Goal: Book appointment/travel/reservation

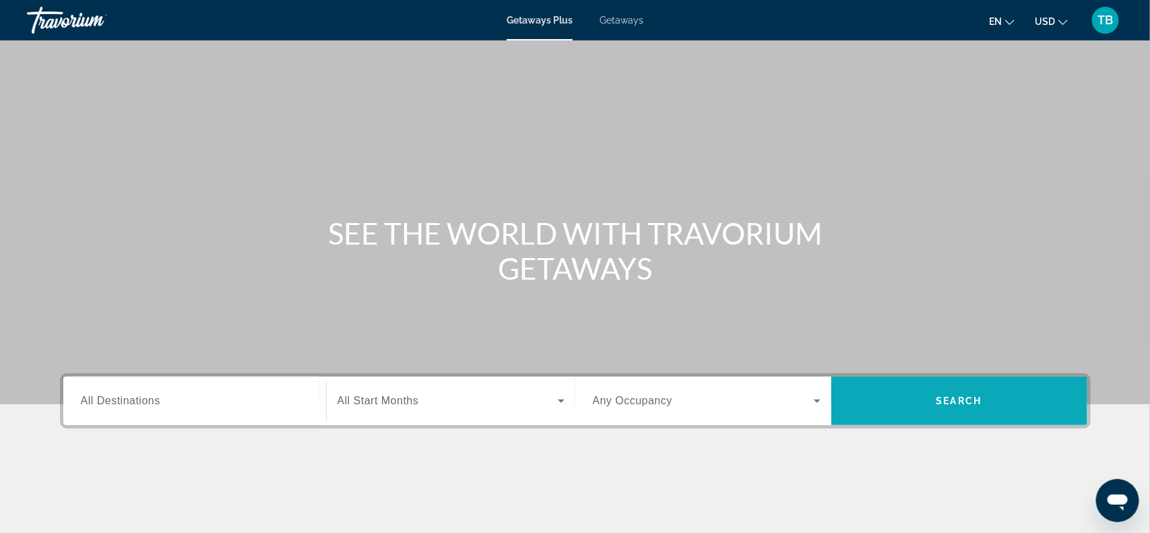
click at [973, 398] on span "Search" at bounding box center [959, 400] width 46 height 11
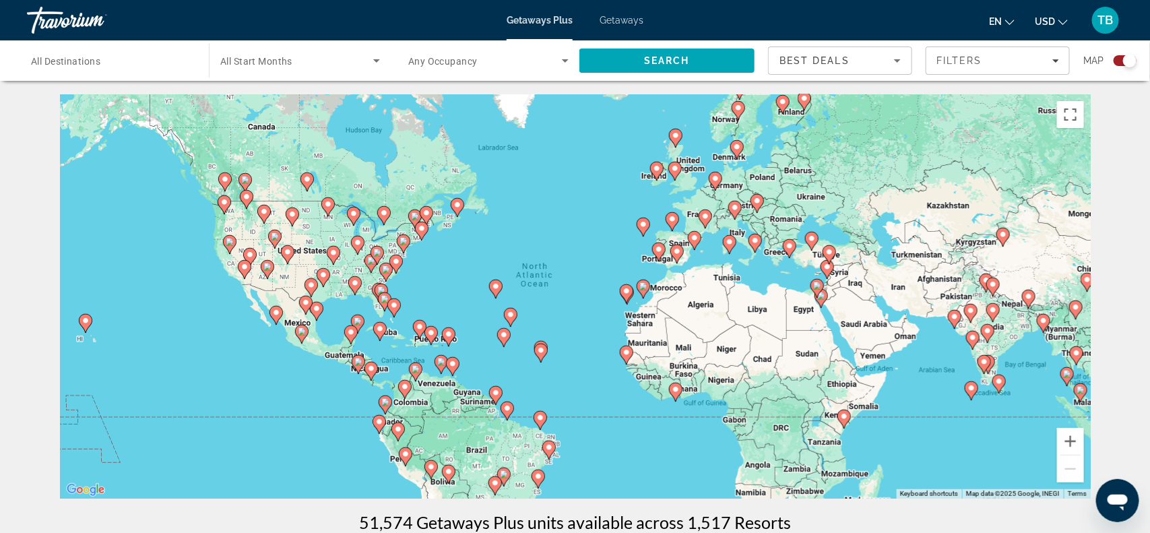
click at [130, 61] on input "Destination All Destinations" at bounding box center [111, 61] width 160 height 16
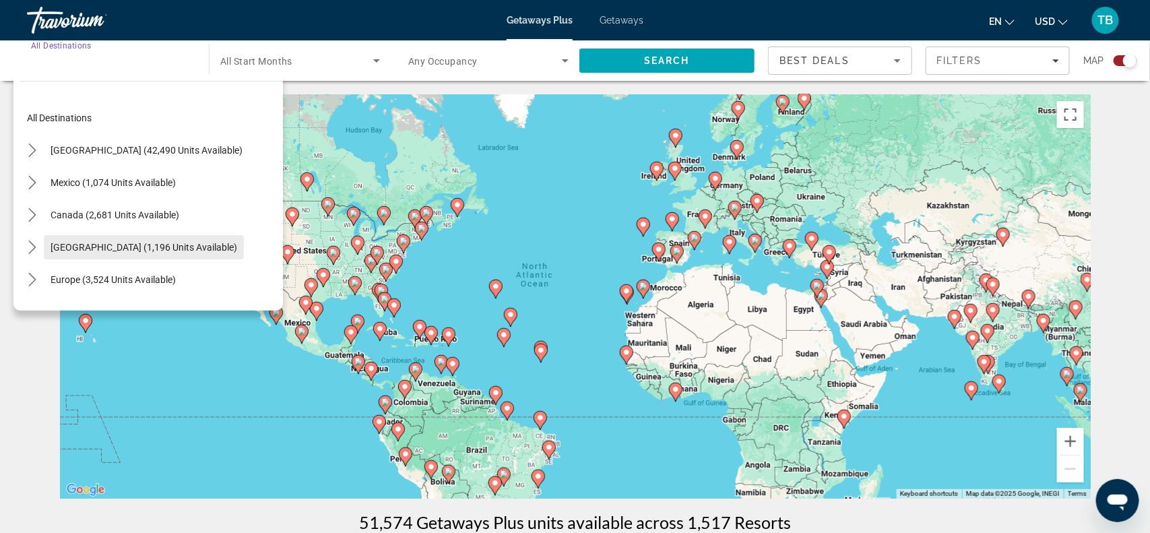
click at [122, 254] on span "Select destination: Caribbean & Atlantic Islands (1,196 units available)" at bounding box center [144, 247] width 200 height 32
type input "**********"
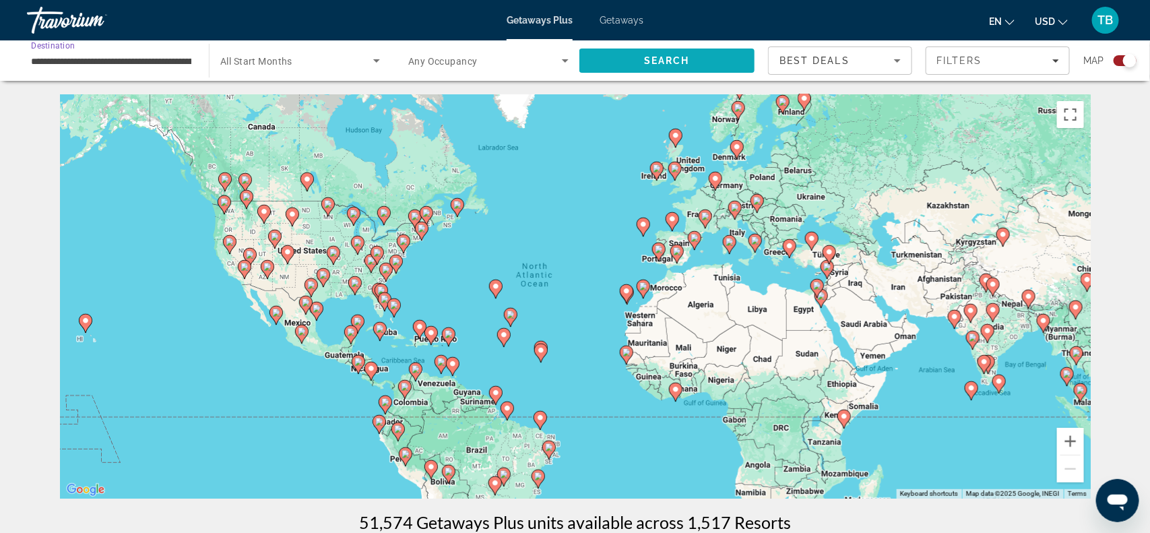
click at [672, 65] on span "Search" at bounding box center [667, 60] width 46 height 11
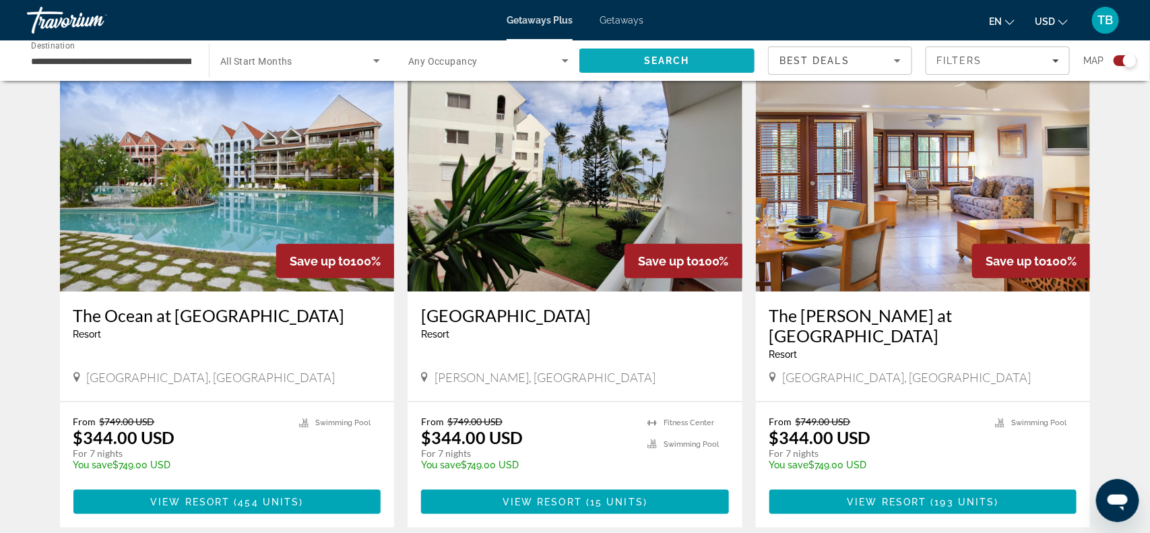
scroll to position [472, 0]
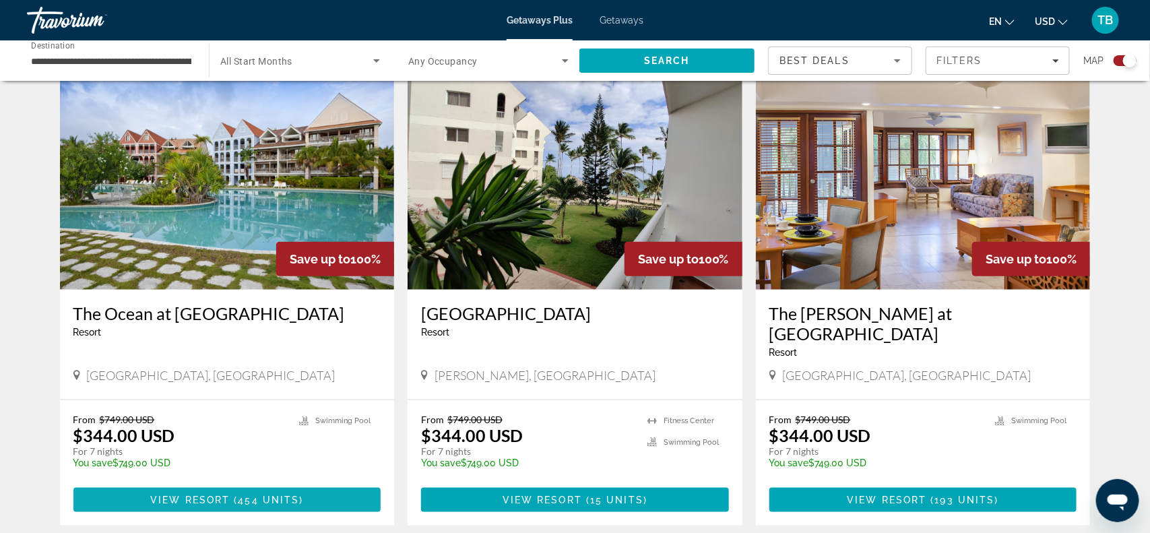
click at [247, 494] on span "454 units" at bounding box center [268, 499] width 61 height 11
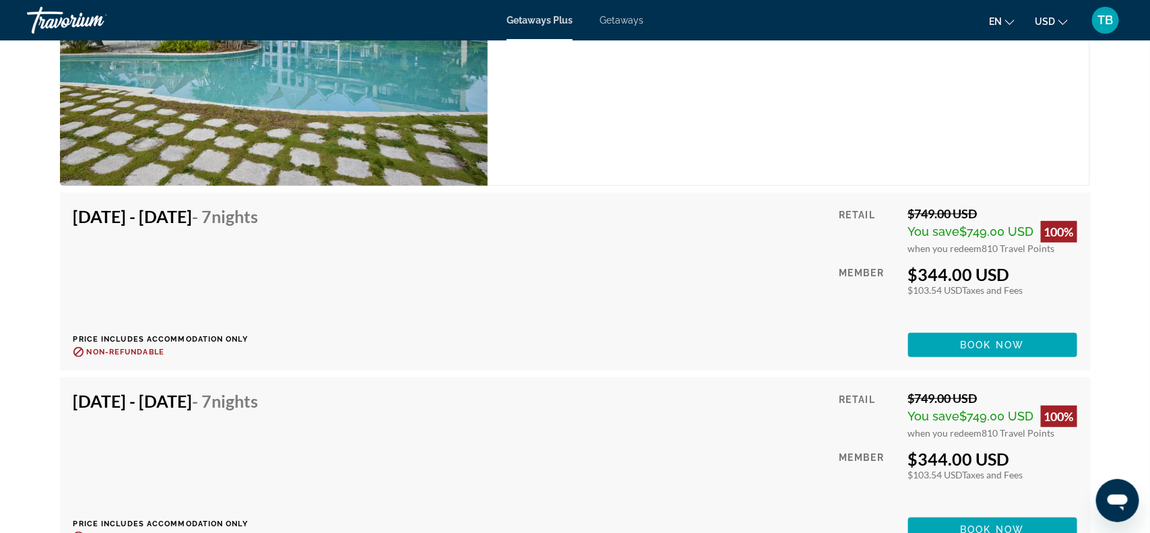
scroll to position [2589, 0]
click at [952, 329] on span "Main content" at bounding box center [992, 344] width 169 height 32
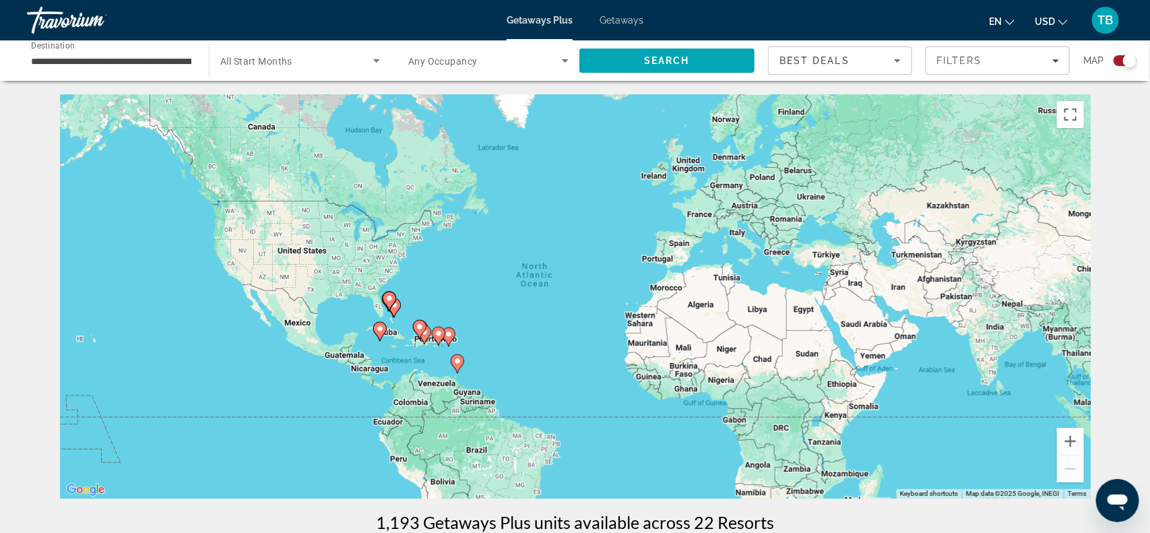
click at [170, 61] on input "**********" at bounding box center [111, 61] width 160 height 16
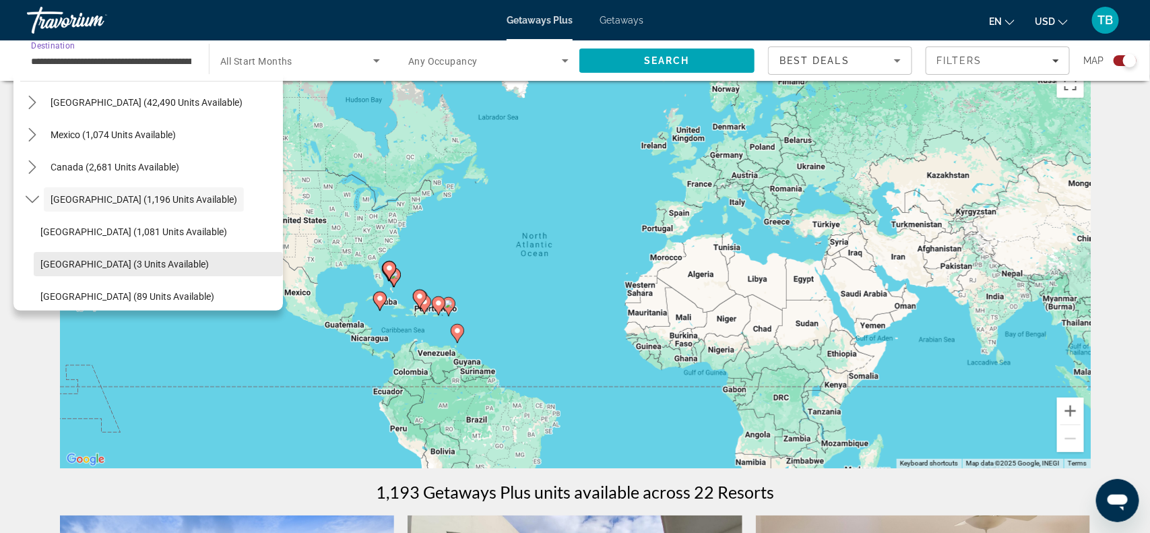
scroll to position [34, 0]
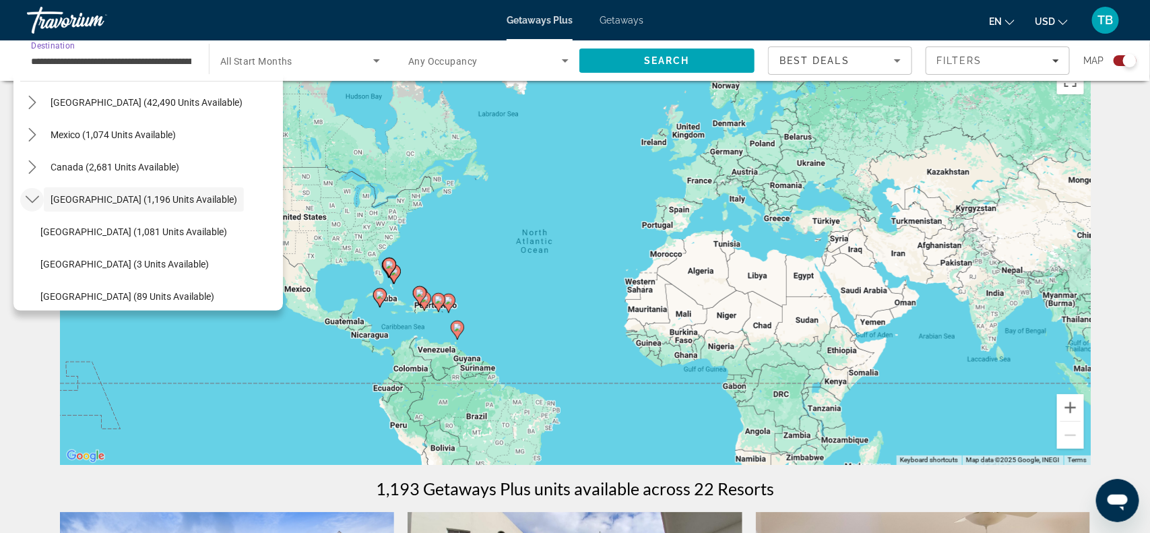
click at [40, 197] on mat-icon "Toggle Caribbean & Atlantic Islands (1,196 units available) submenu" at bounding box center [32, 200] width 24 height 24
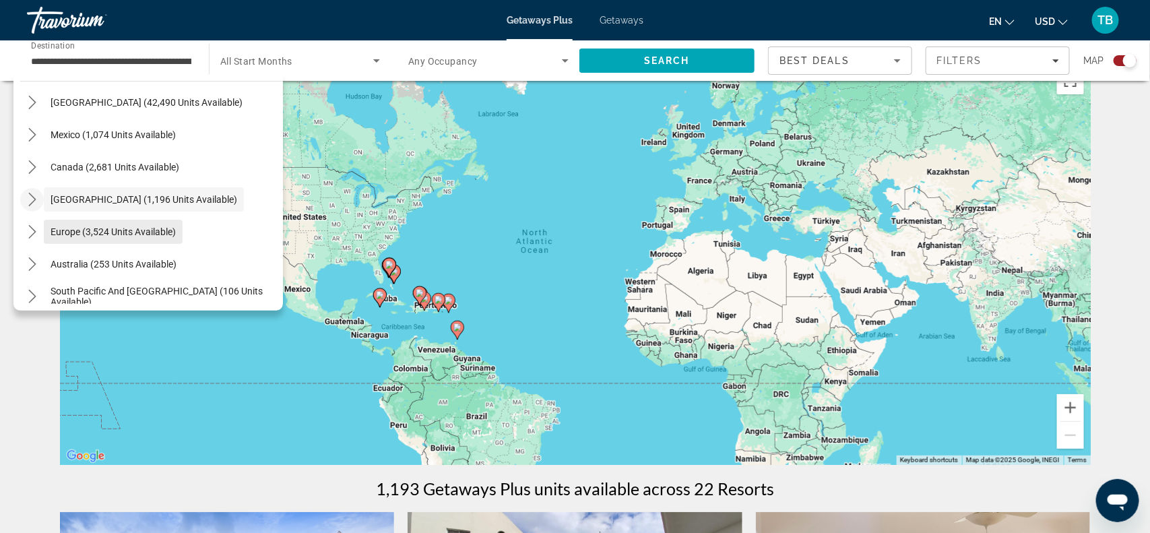
click at [67, 236] on span "Europe (3,524 units available)" at bounding box center [113, 231] width 125 height 11
type input "**********"
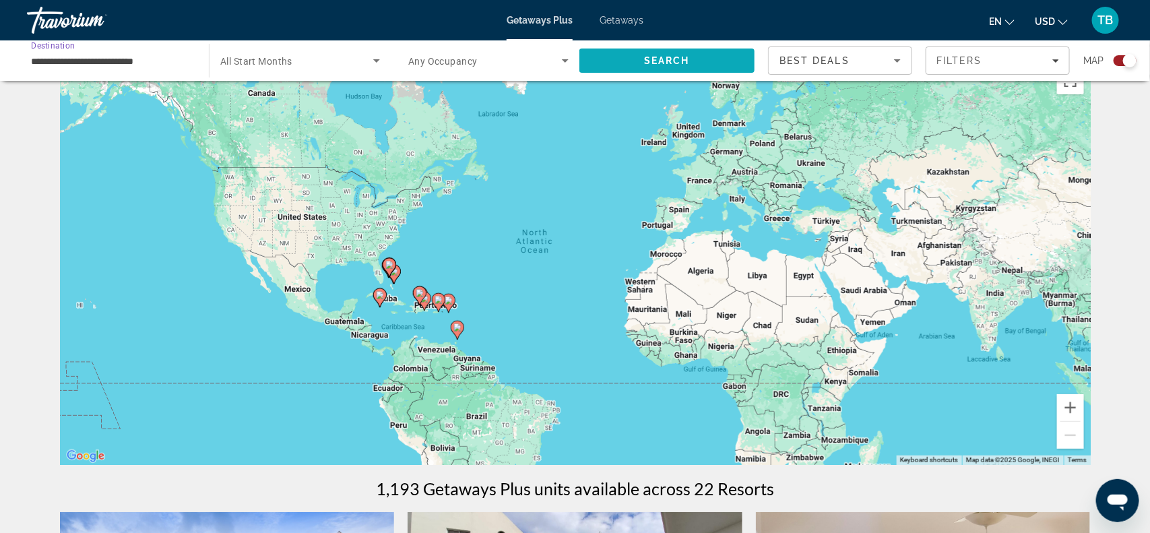
click at [697, 59] on span "Search" at bounding box center [666, 60] width 175 height 32
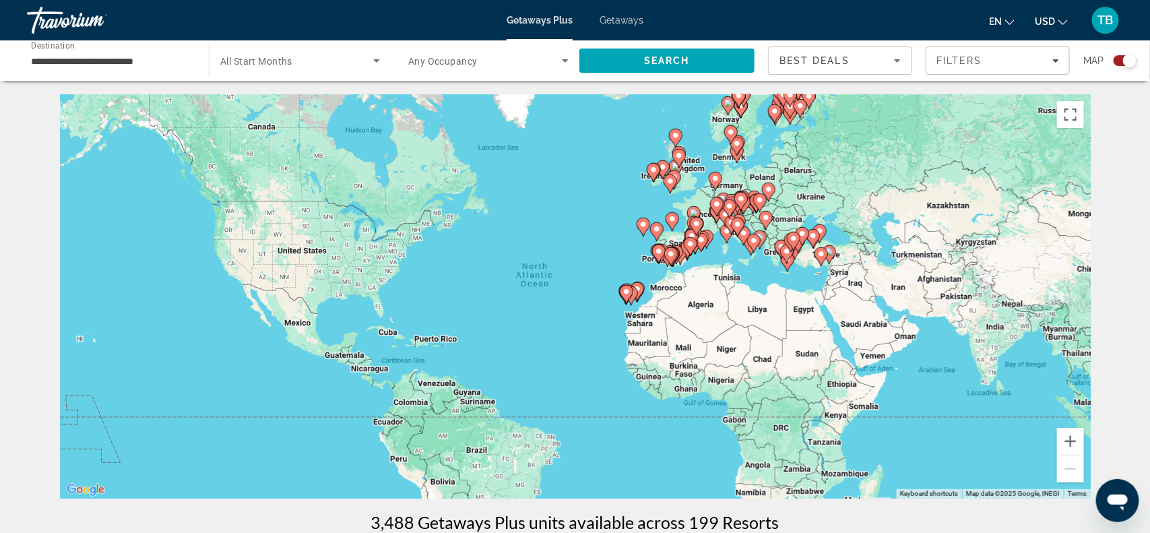
click at [84, 62] on input "**********" at bounding box center [111, 61] width 160 height 16
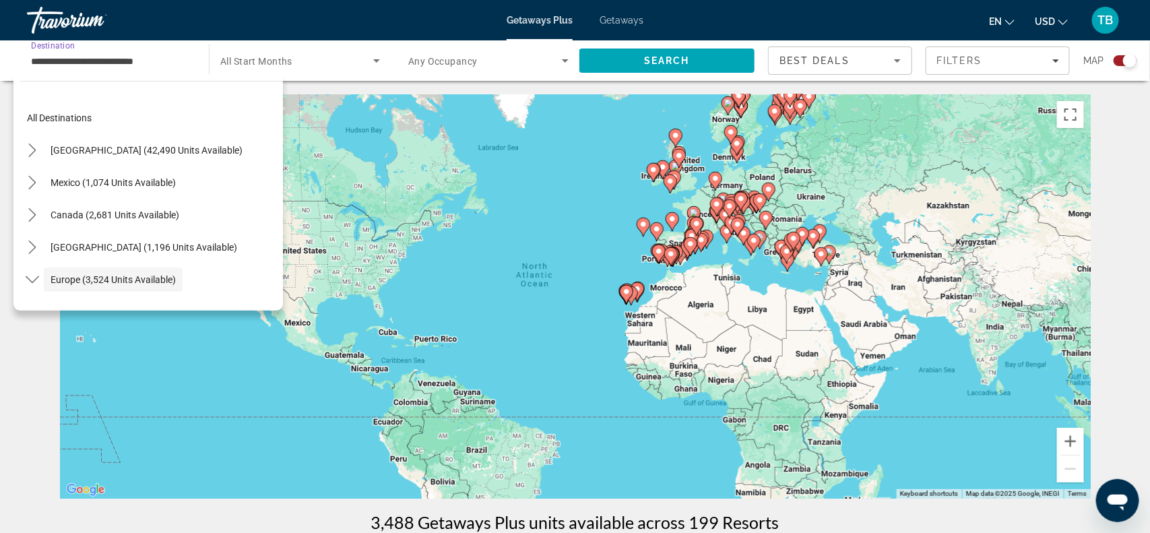
scroll to position [79, 0]
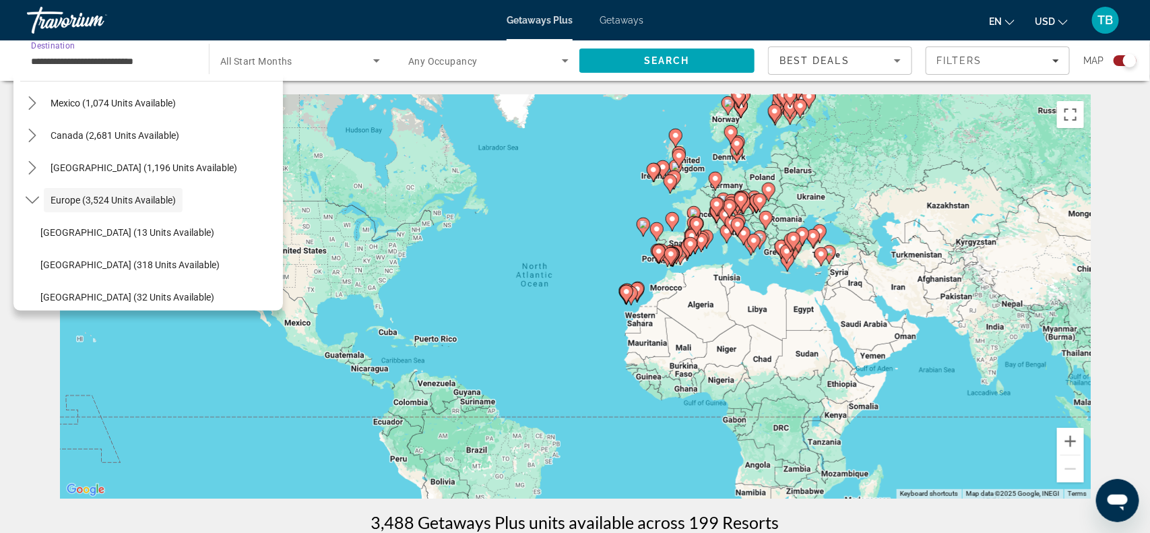
click at [165, 63] on input "**********" at bounding box center [111, 61] width 160 height 16
click at [612, 62] on span "Search" at bounding box center [666, 60] width 175 height 32
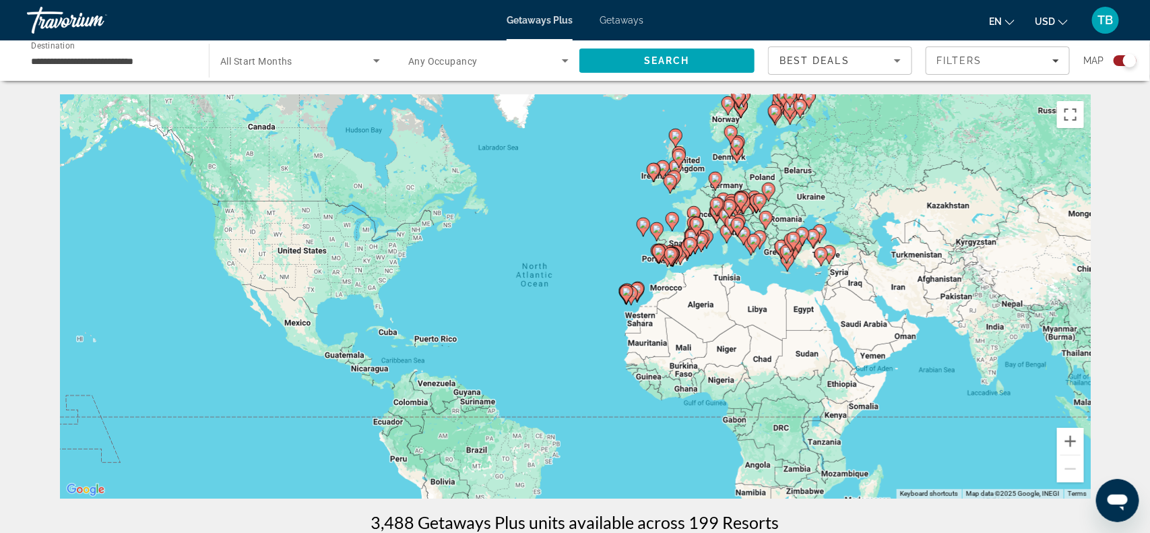
click at [131, 67] on input "**********" at bounding box center [111, 61] width 160 height 16
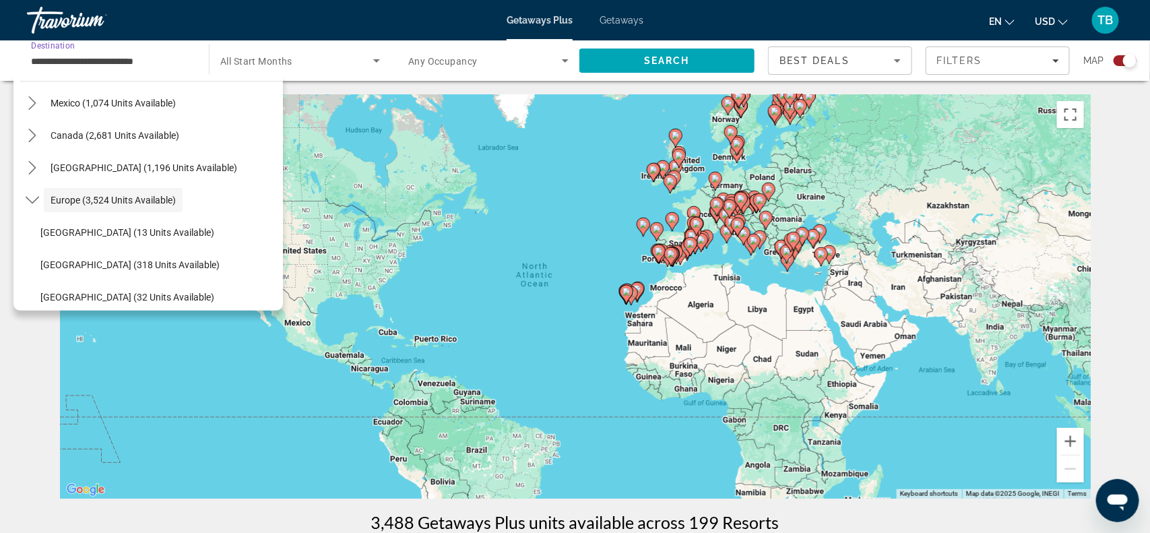
click at [544, 18] on span "Getaways Plus" at bounding box center [540, 20] width 66 height 11
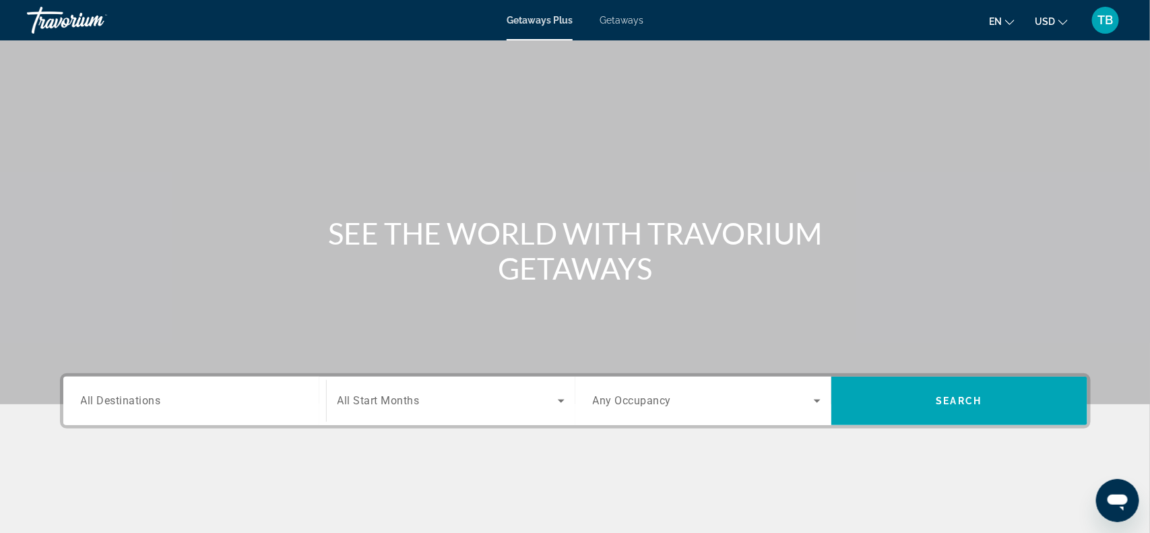
click at [150, 399] on span "All Destinations" at bounding box center [121, 400] width 80 height 13
click at [150, 399] on input "Destination All Destinations" at bounding box center [195, 401] width 228 height 16
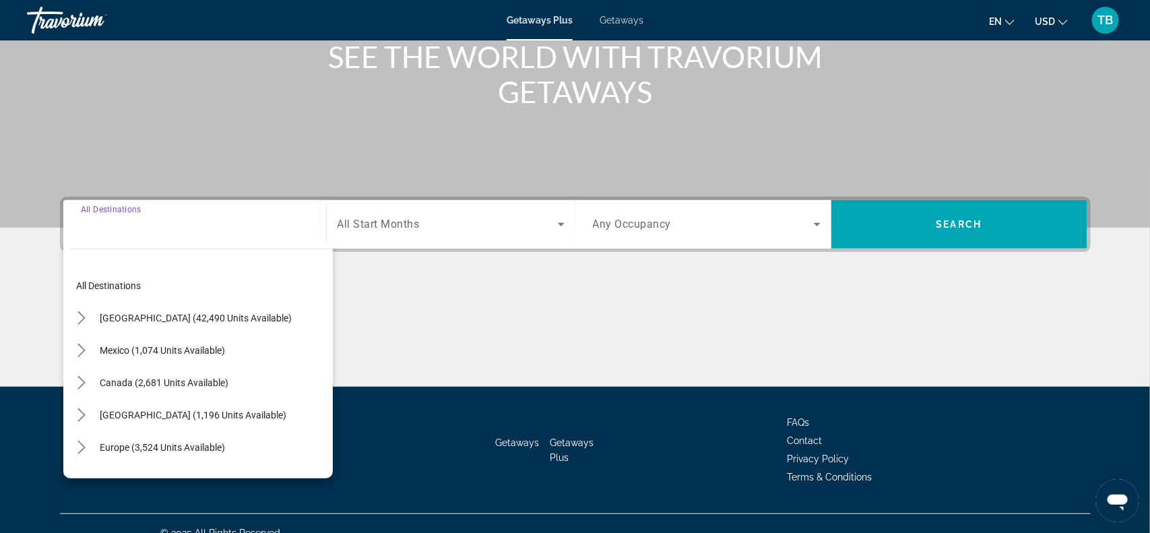
scroll to position [195, 0]
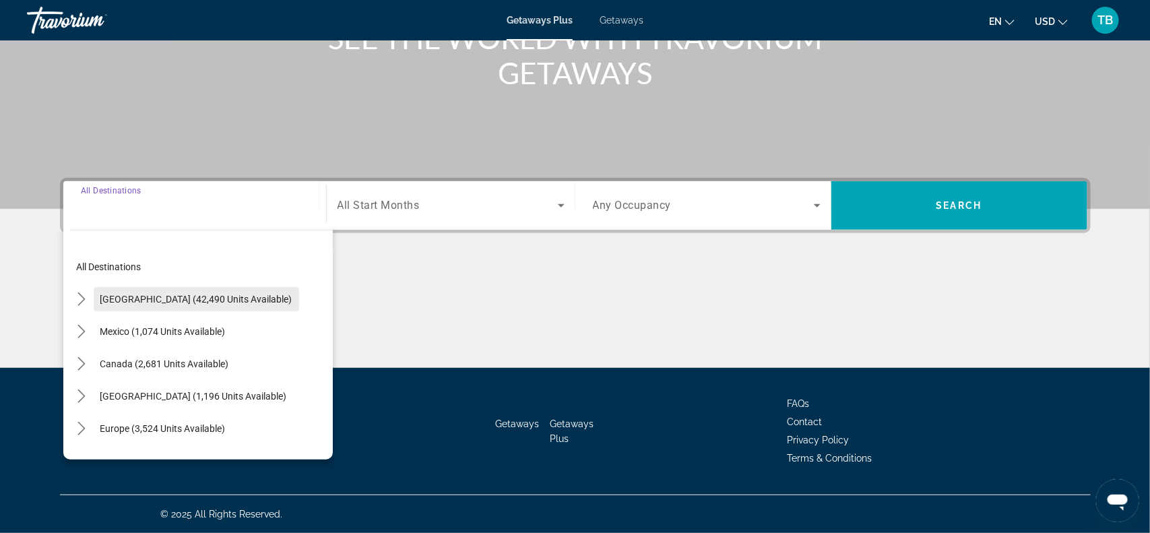
click at [235, 299] on span "[GEOGRAPHIC_DATA] (42,490 units available)" at bounding box center [196, 299] width 192 height 11
type input "**********"
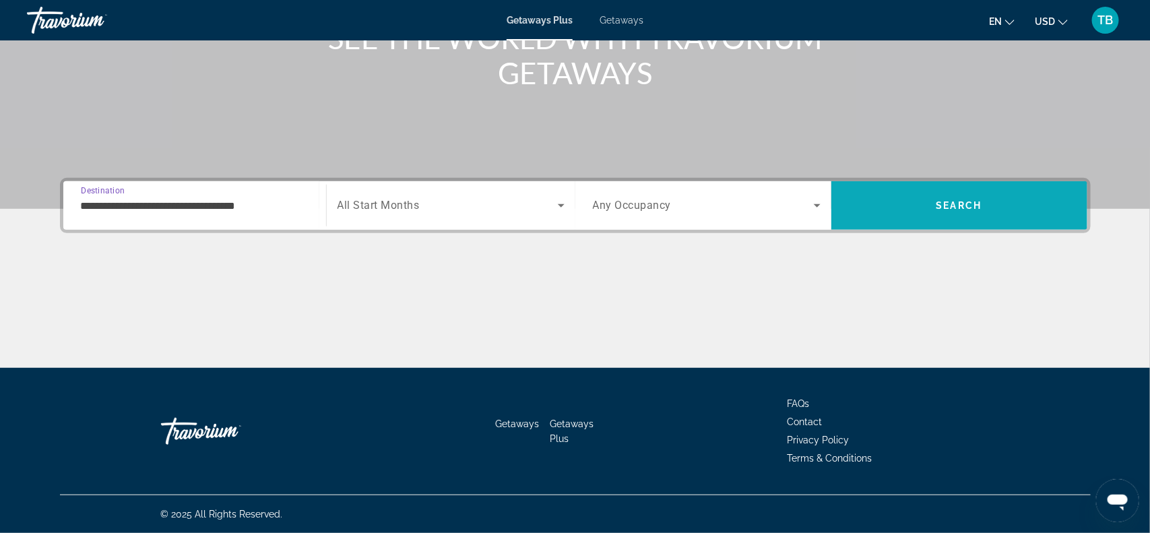
click at [961, 216] on span "Search" at bounding box center [959, 205] width 256 height 32
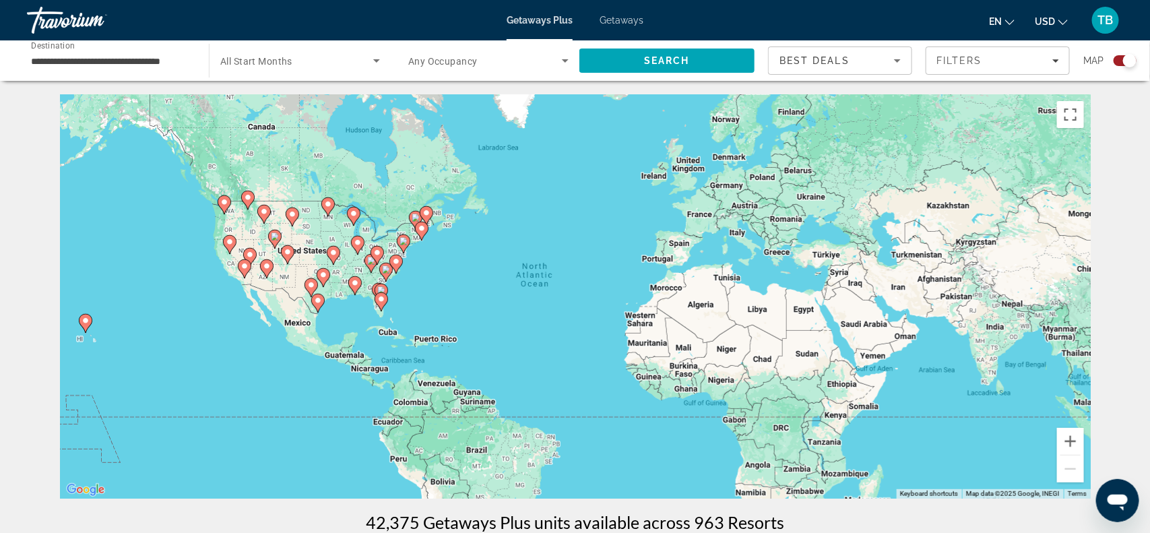
click at [141, 61] on input "**********" at bounding box center [111, 61] width 160 height 16
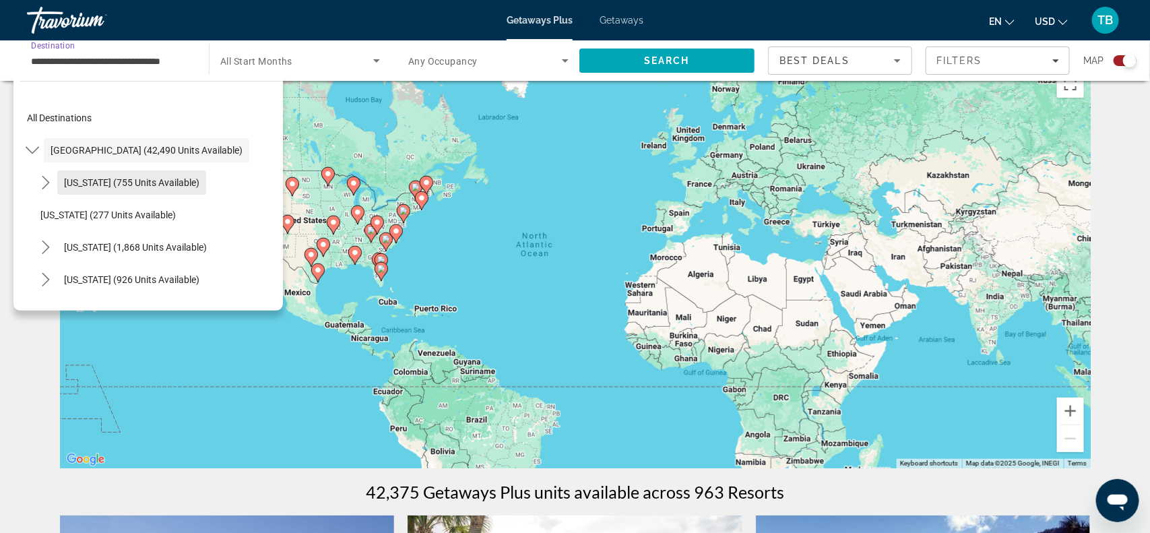
scroll to position [34, 0]
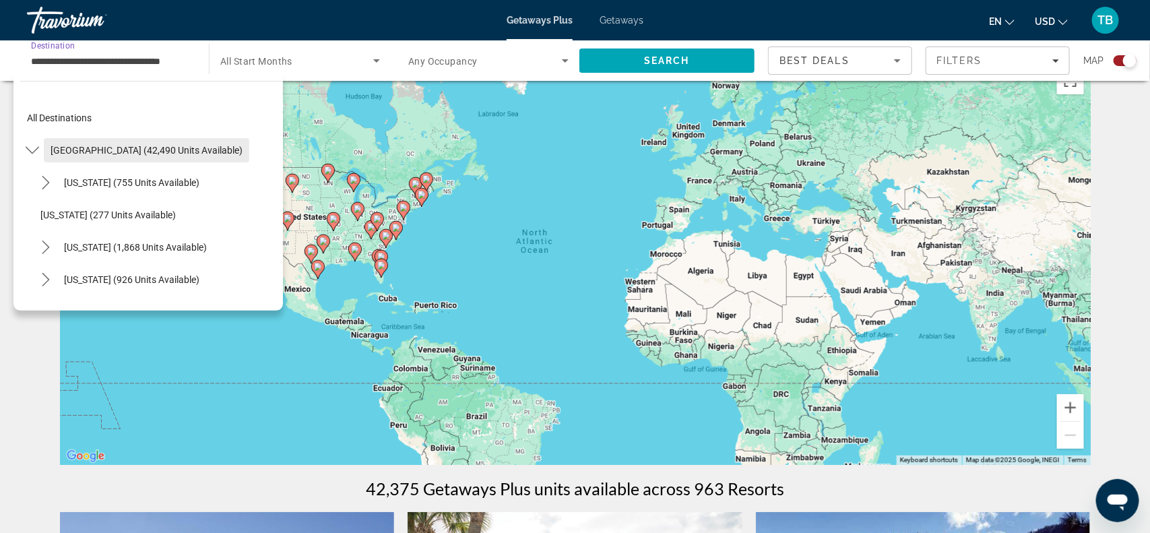
click at [137, 150] on span "[GEOGRAPHIC_DATA] (42,490 units available)" at bounding box center [147, 150] width 192 height 11
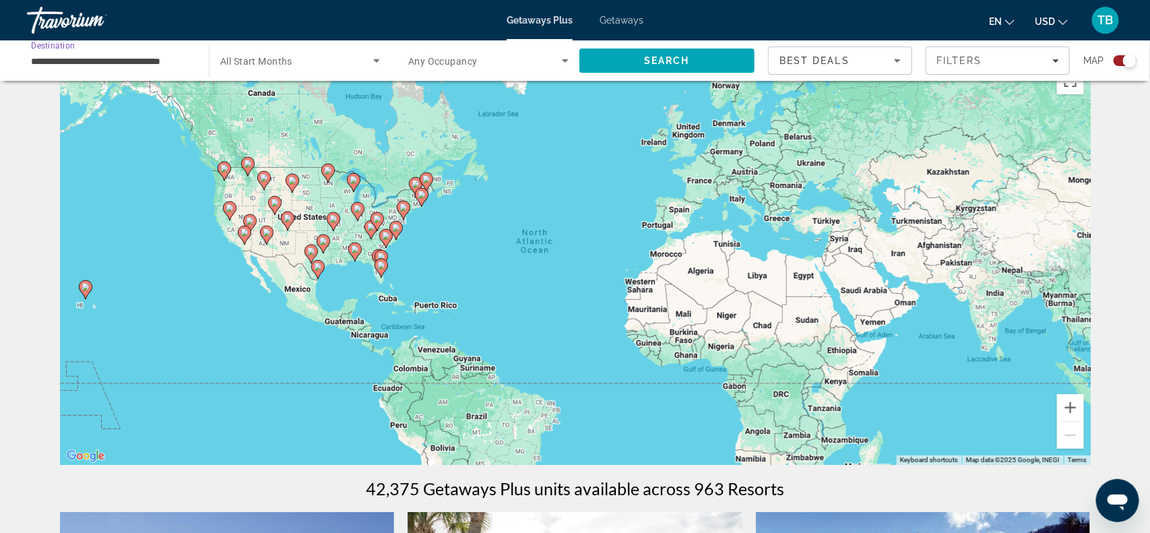
click at [134, 59] on input "**********" at bounding box center [111, 61] width 160 height 16
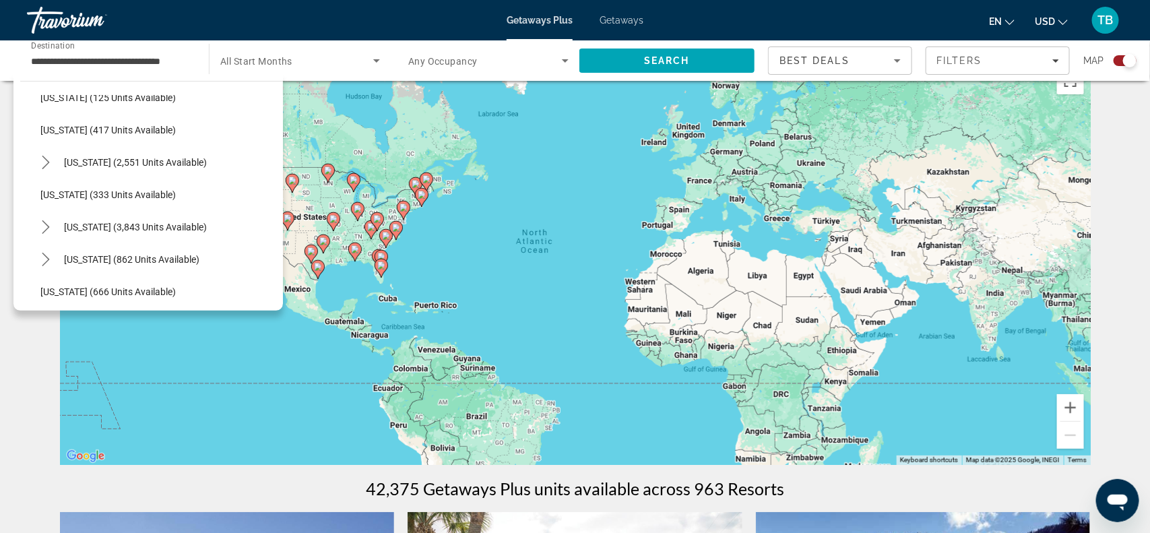
scroll to position [792, 0]
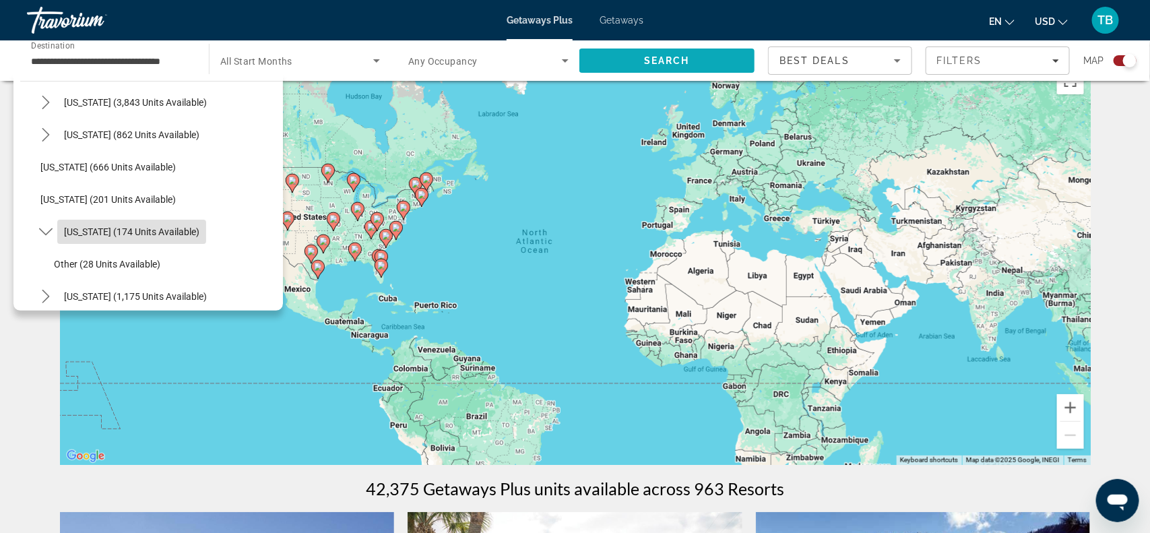
click at [608, 59] on span "Search" at bounding box center [666, 60] width 175 height 32
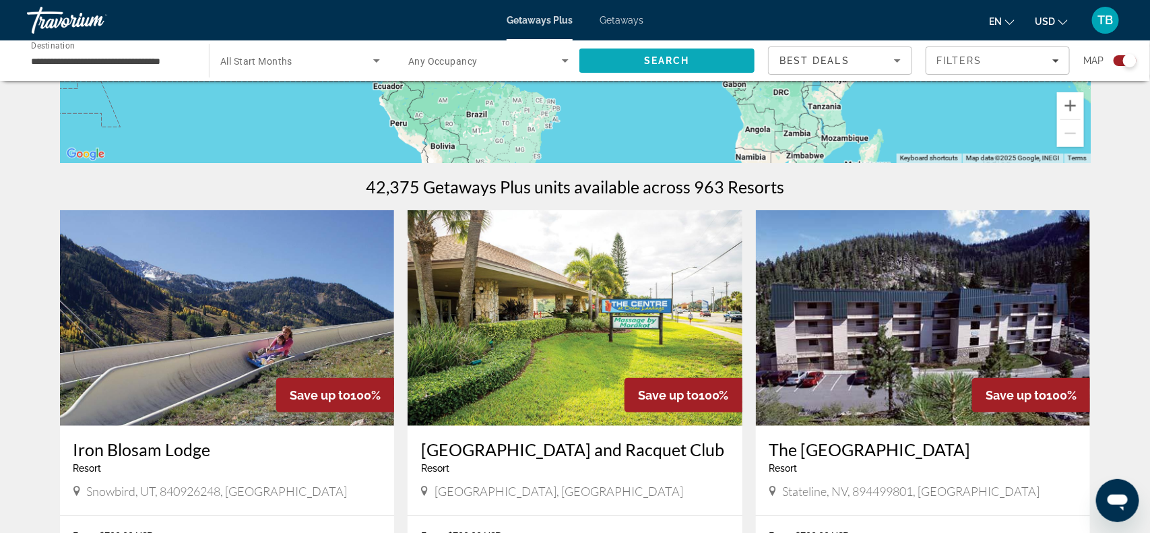
scroll to position [337, 0]
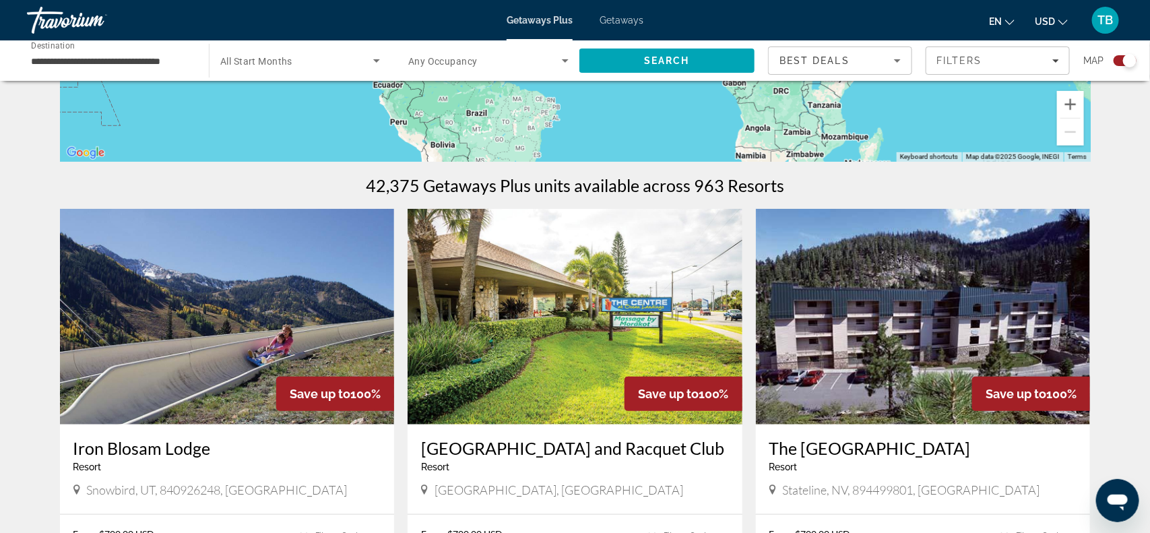
click at [104, 65] on input "**********" at bounding box center [111, 61] width 160 height 16
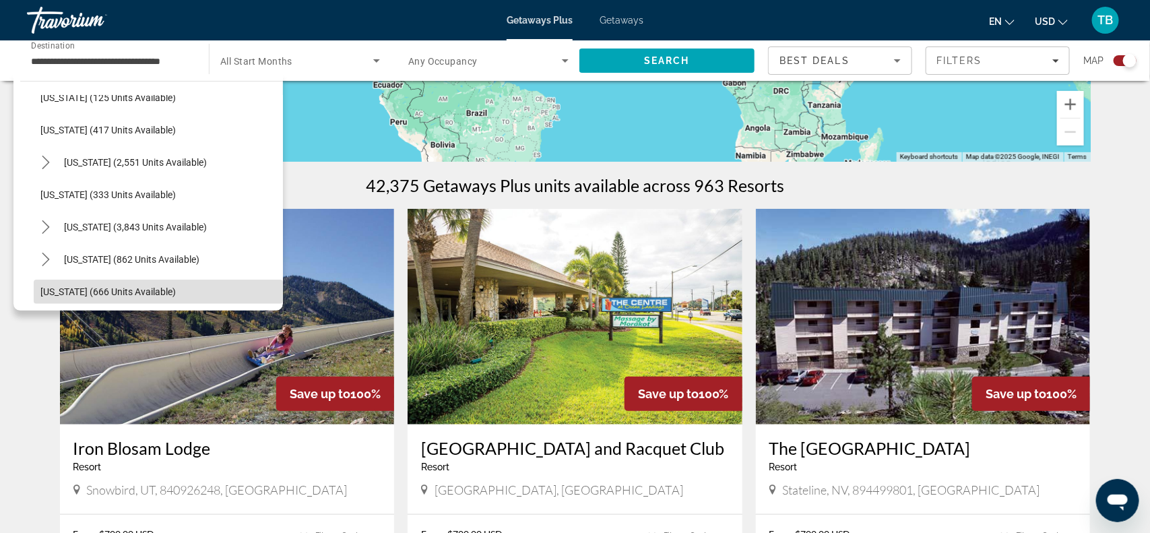
scroll to position [792, 0]
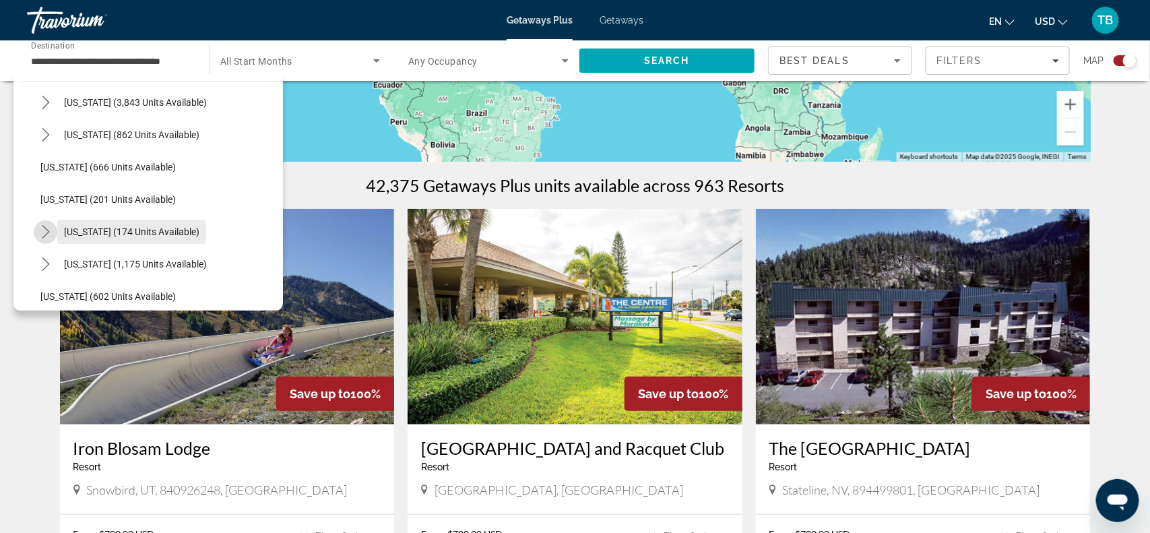
click at [123, 235] on span "New York (174 units available)" at bounding box center [131, 231] width 135 height 11
type input "**********"
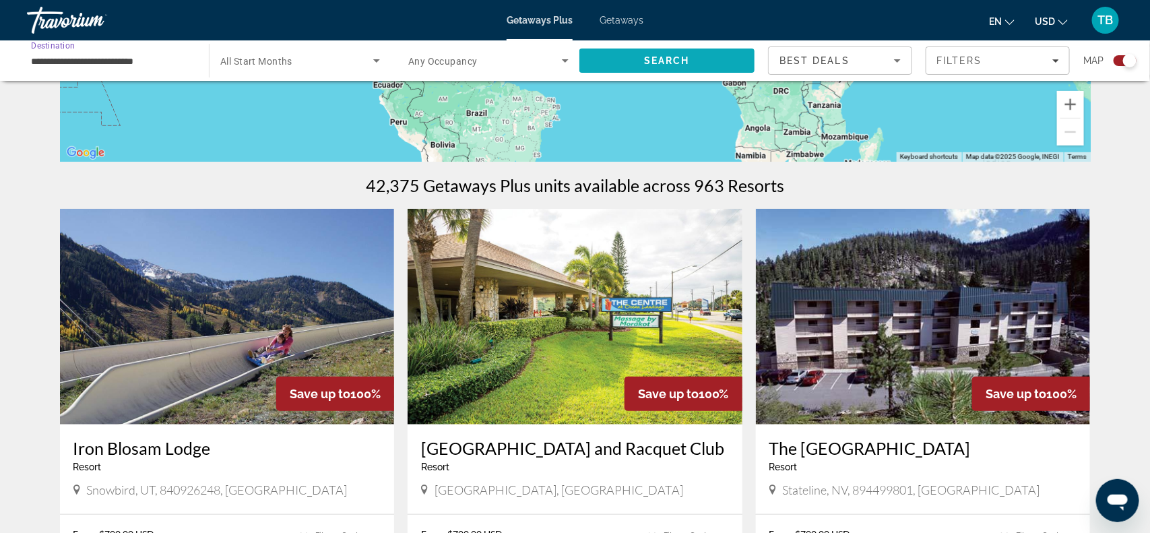
click at [697, 55] on span "Search" at bounding box center [666, 60] width 175 height 32
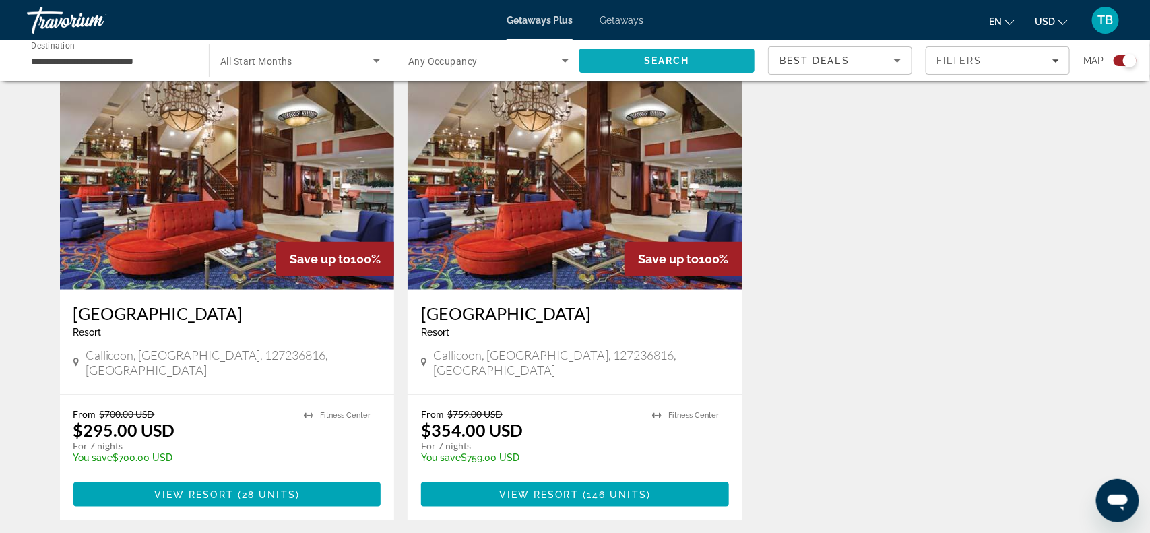
scroll to position [505, 0]
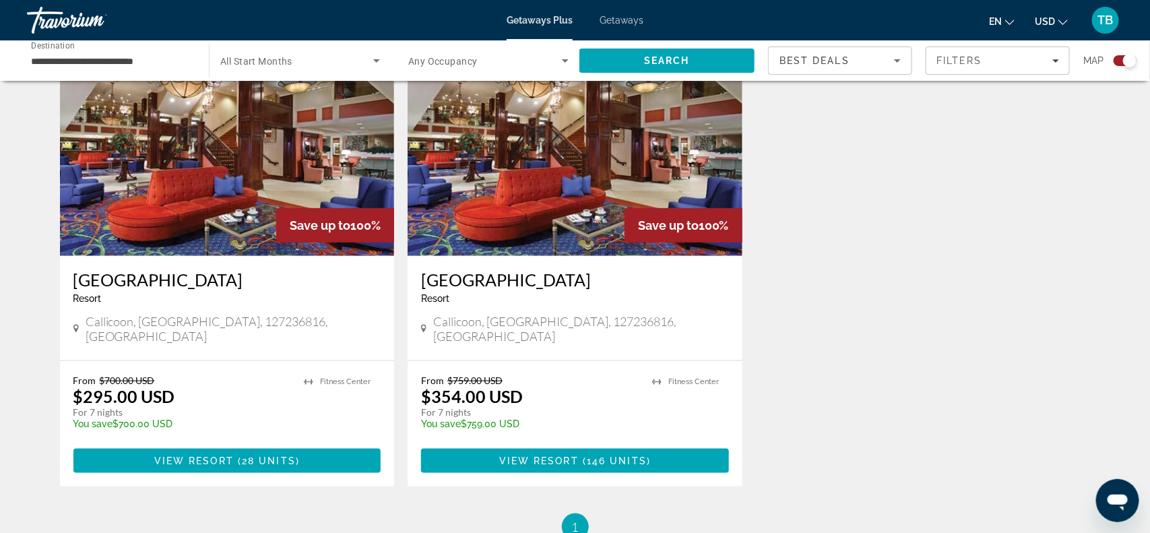
click at [231, 301] on div "Resort - This is an adults only resort" at bounding box center [227, 298] width 308 height 11
click at [174, 452] on span "Main content" at bounding box center [227, 461] width 308 height 32
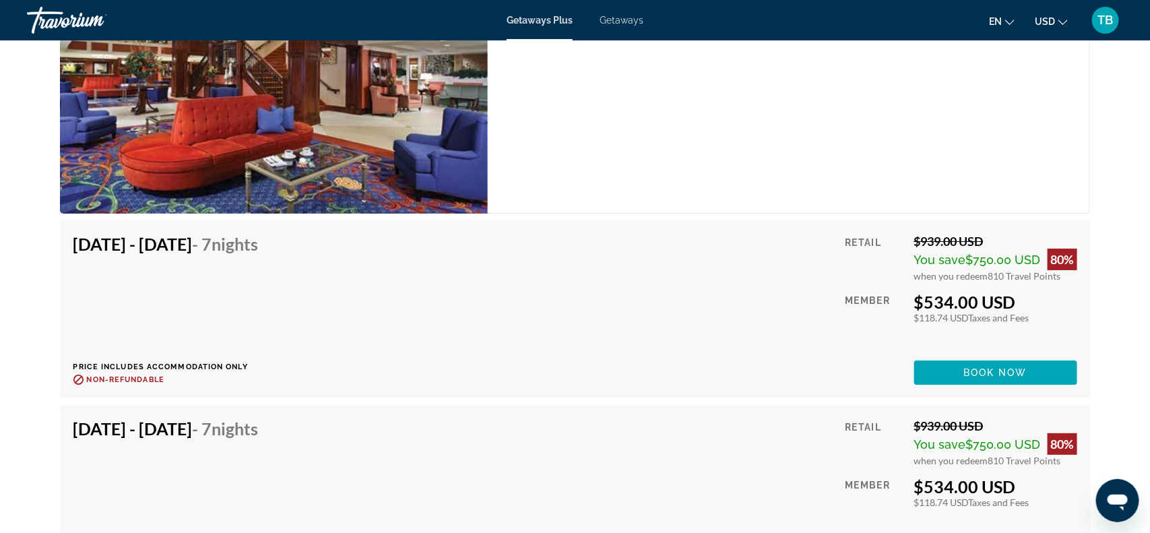
scroll to position [2223, 0]
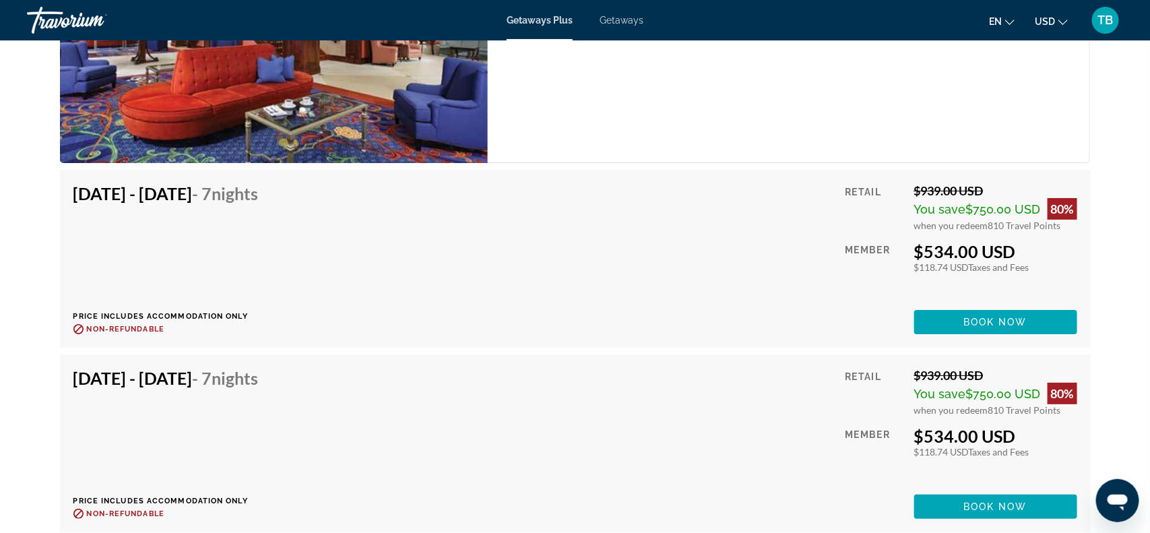
click at [674, 219] on div "Oct 19, 2025 - Oct 26, 2025 - 7 Nights Price includes accommodation only Refund…" at bounding box center [575, 258] width 1004 height 151
click at [938, 309] on span "Main content" at bounding box center [995, 322] width 163 height 32
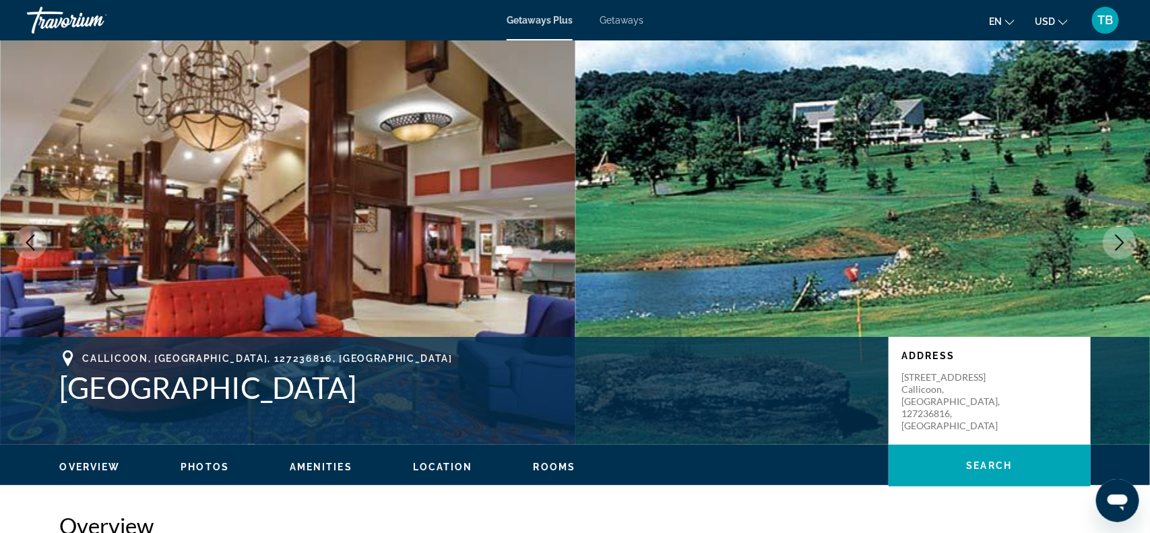
click at [633, 26] on link "Getaways" at bounding box center [622, 20] width 44 height 11
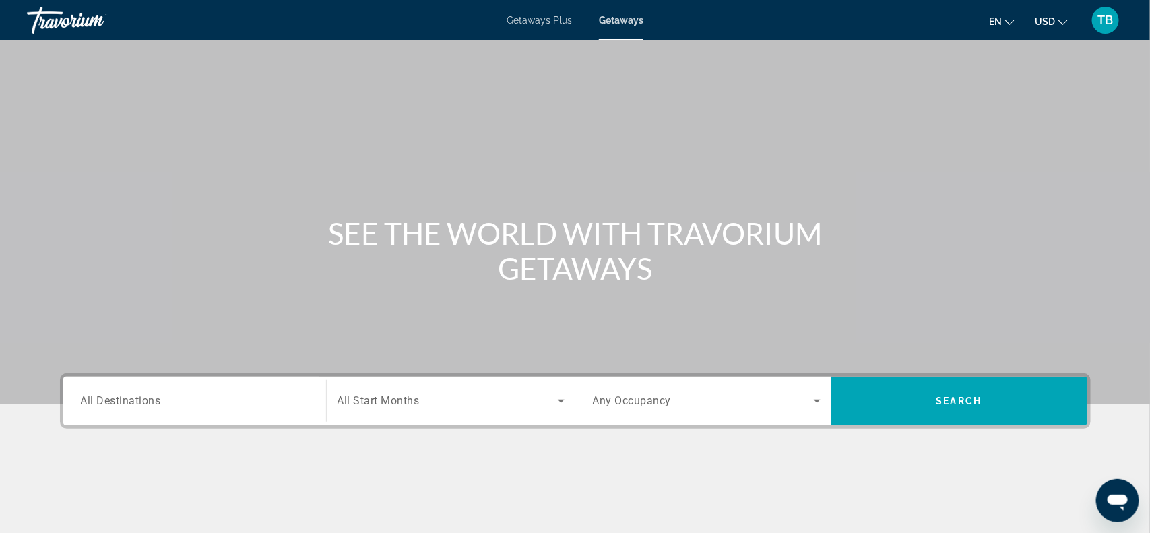
click at [152, 401] on span "All Destinations" at bounding box center [121, 400] width 80 height 13
click at [152, 401] on input "Destination All Destinations" at bounding box center [195, 401] width 228 height 16
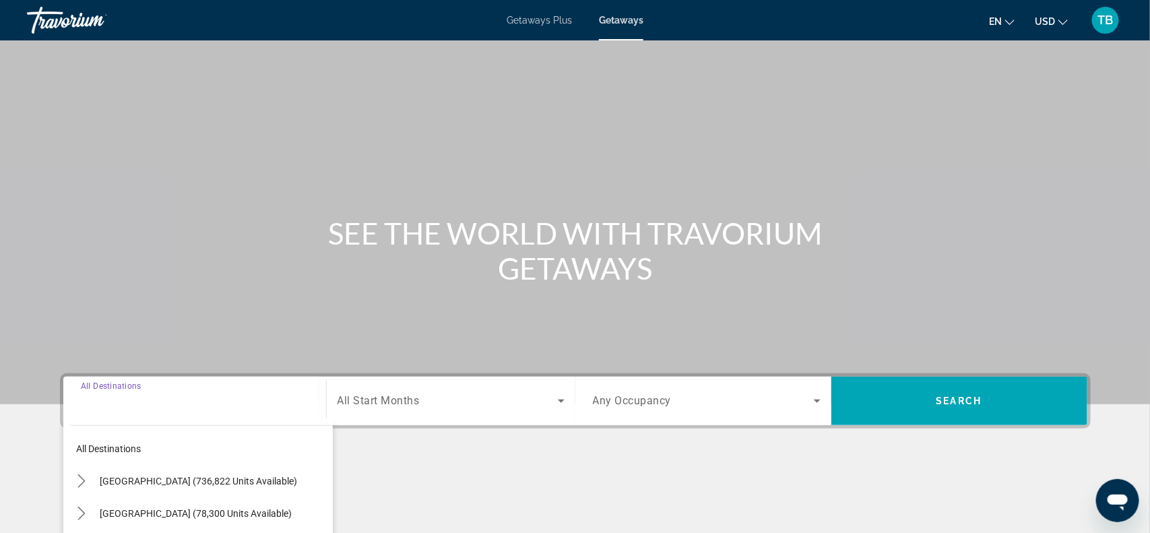
scroll to position [195, 0]
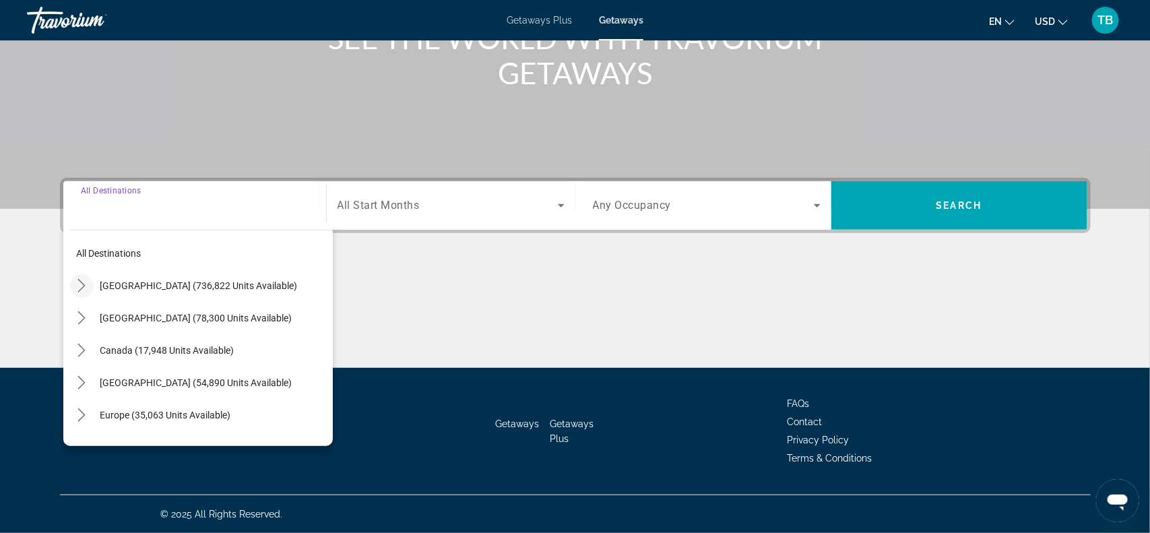
click at [77, 289] on icon "Toggle United States (736,822 units available) submenu" at bounding box center [81, 285] width 13 height 13
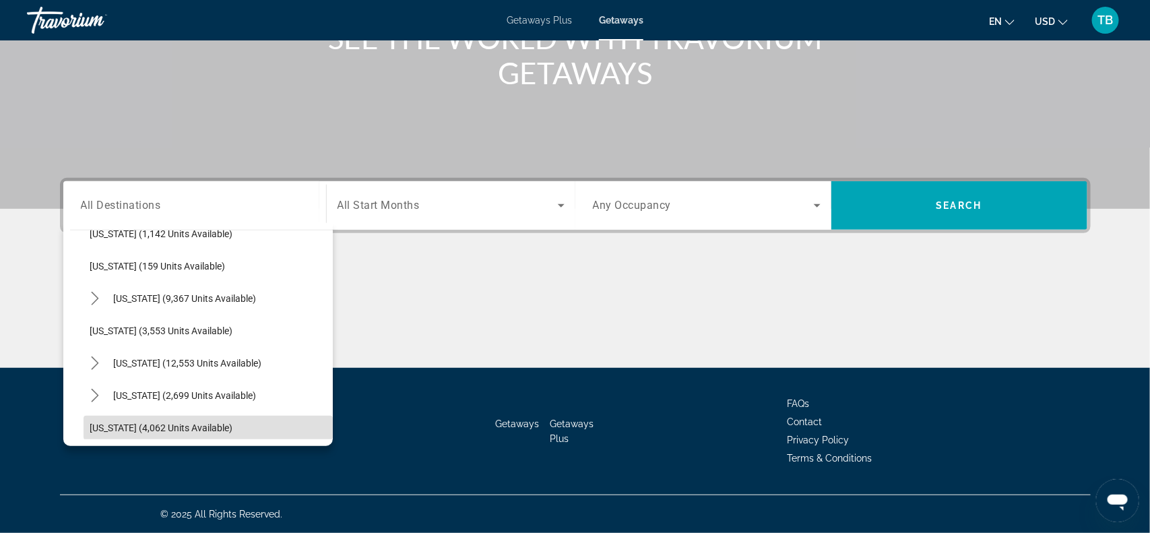
scroll to position [823, 0]
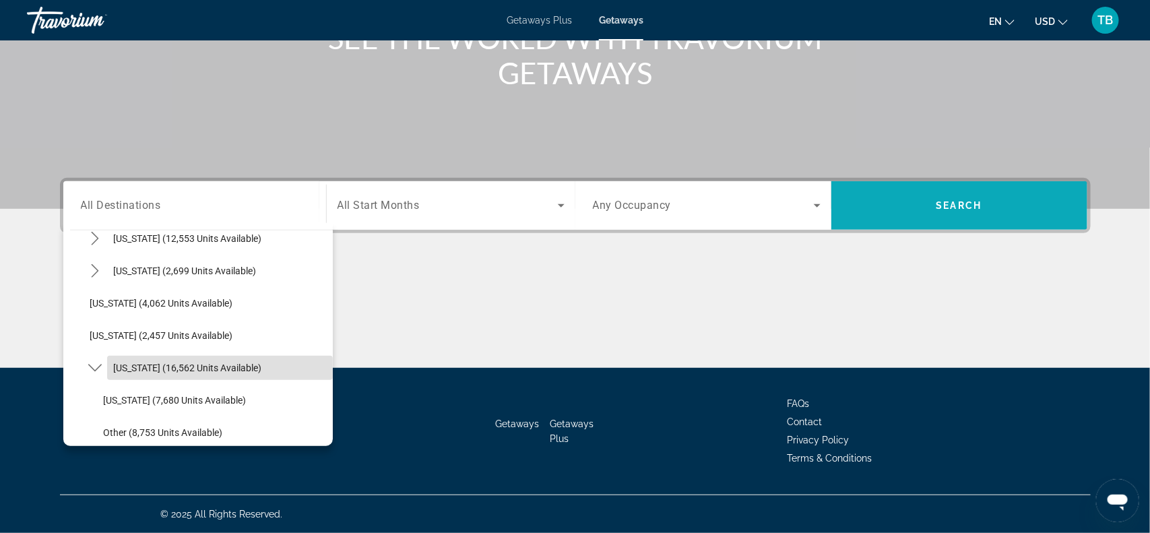
click at [961, 203] on span "Search" at bounding box center [959, 205] width 46 height 11
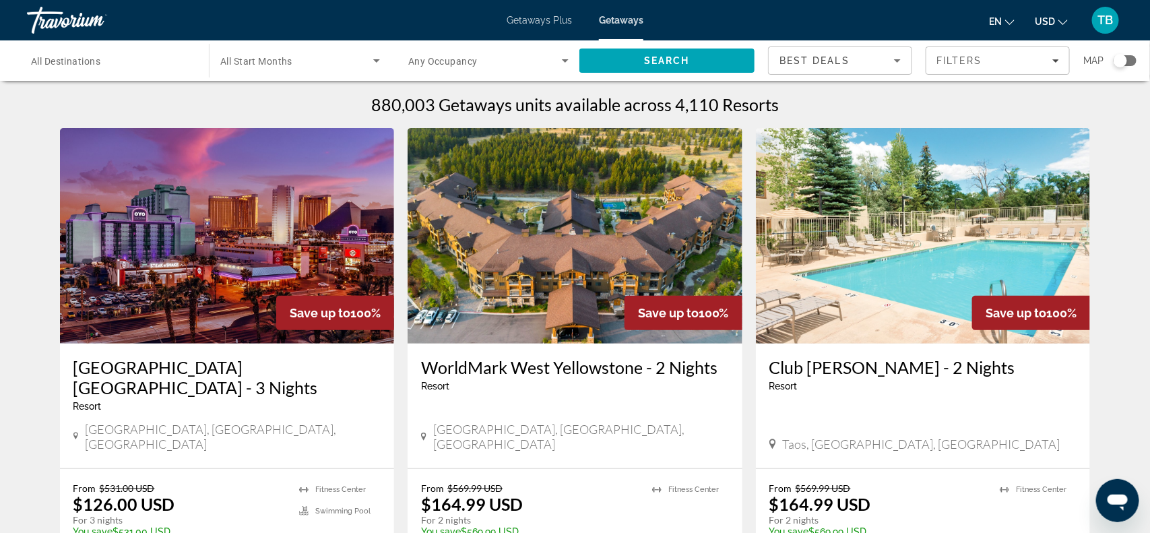
click at [61, 63] on span "All Destinations" at bounding box center [65, 61] width 69 height 11
click at [61, 63] on input "Destination All Destinations" at bounding box center [111, 61] width 160 height 16
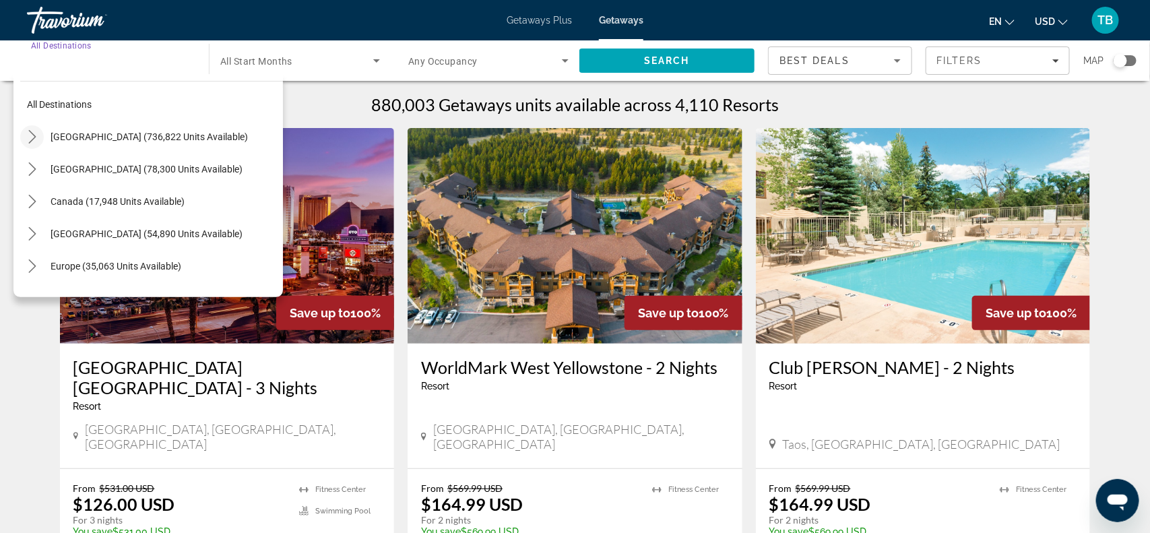
click at [31, 146] on mat-icon "Toggle United States (736,822 units available) submenu" at bounding box center [32, 137] width 24 height 24
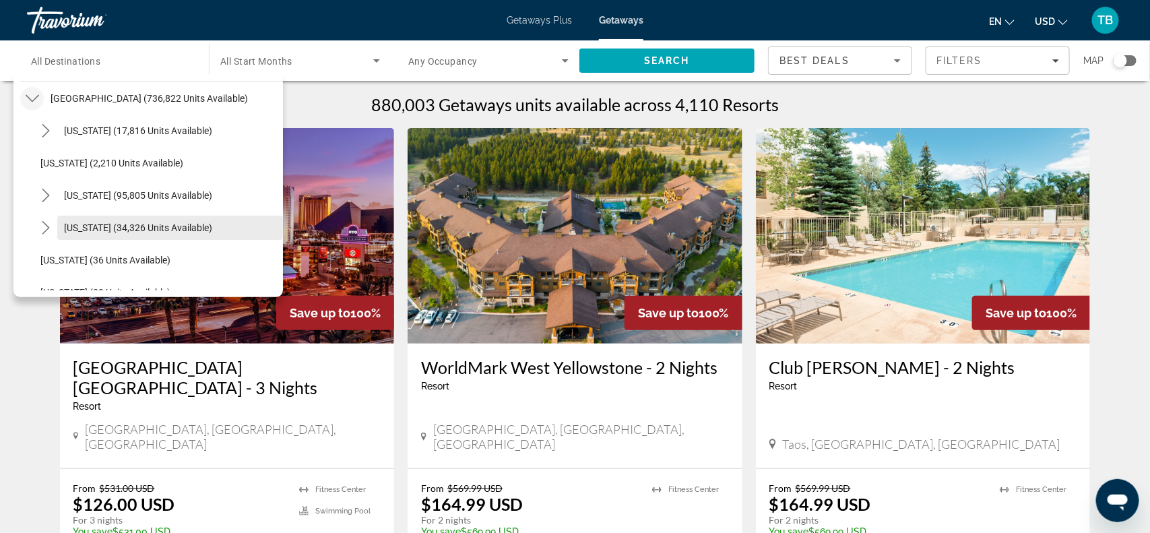
scroll to position [7, 0]
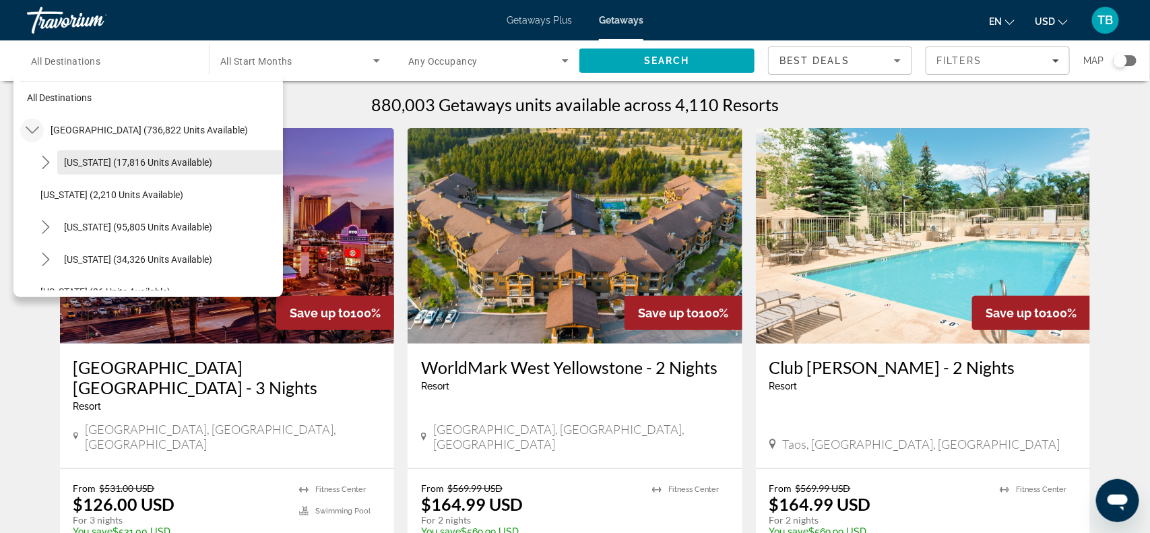
click at [164, 174] on span "Select destination: Arizona (17,816 units available)" at bounding box center [170, 162] width 226 height 32
type input "**********"
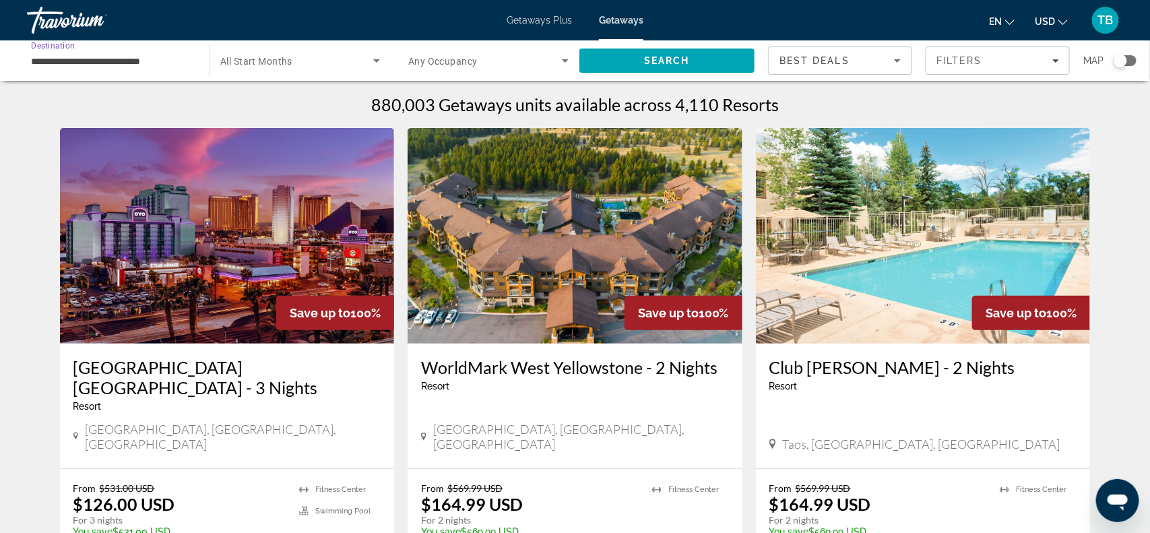
click at [118, 62] on input "**********" at bounding box center [111, 61] width 160 height 16
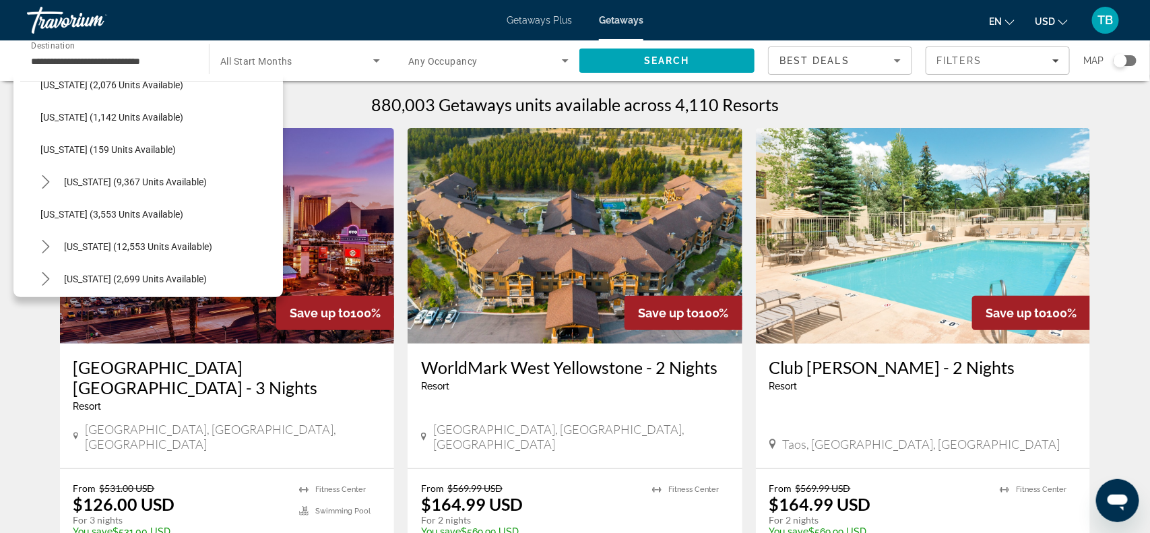
scroll to position [920, 0]
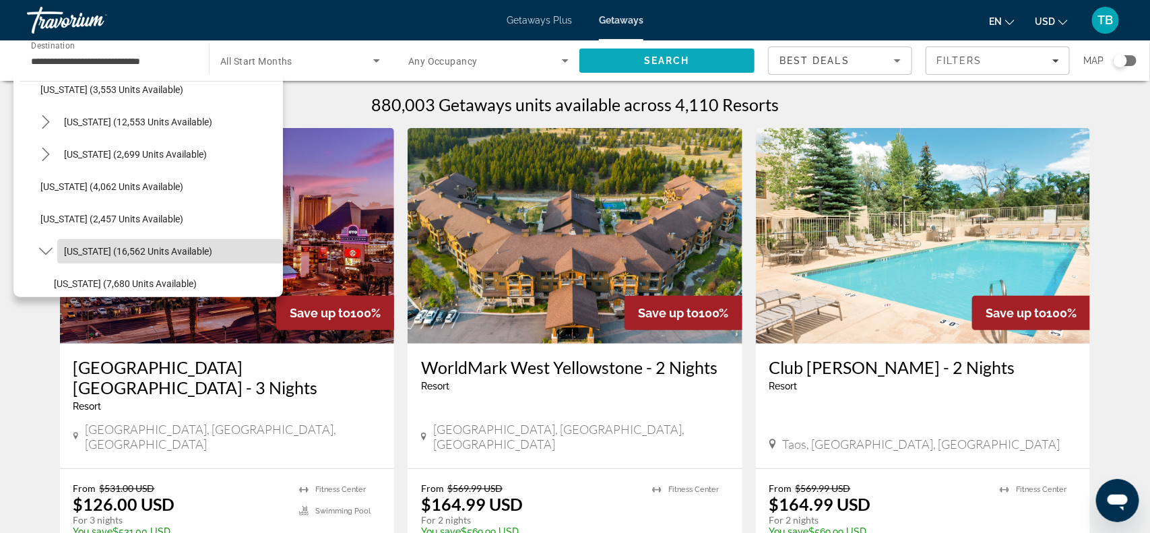
click at [709, 65] on span "Search" at bounding box center [666, 60] width 175 height 32
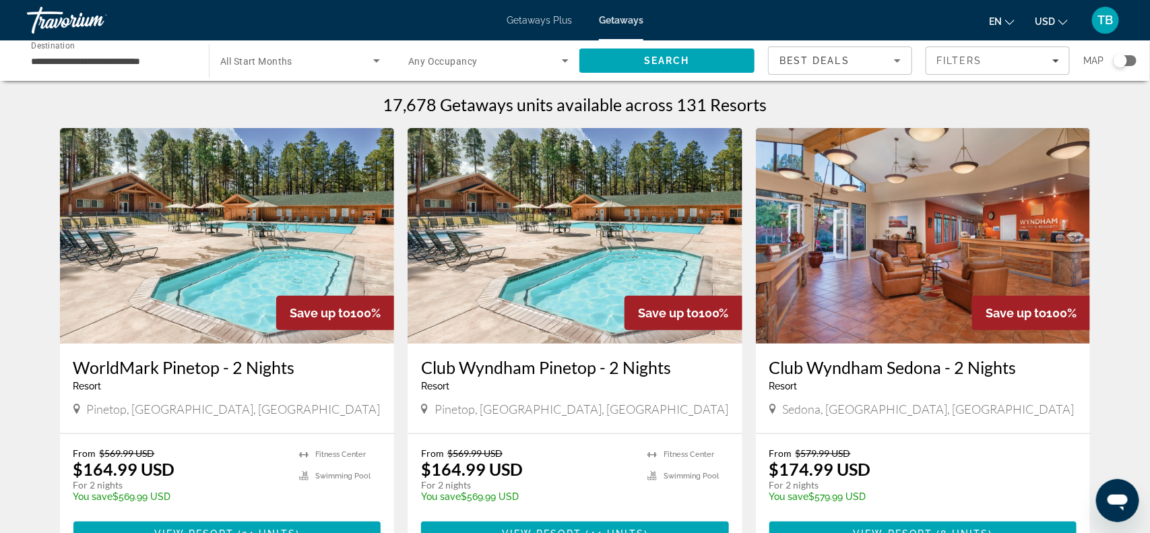
click at [84, 67] on input "**********" at bounding box center [111, 61] width 160 height 16
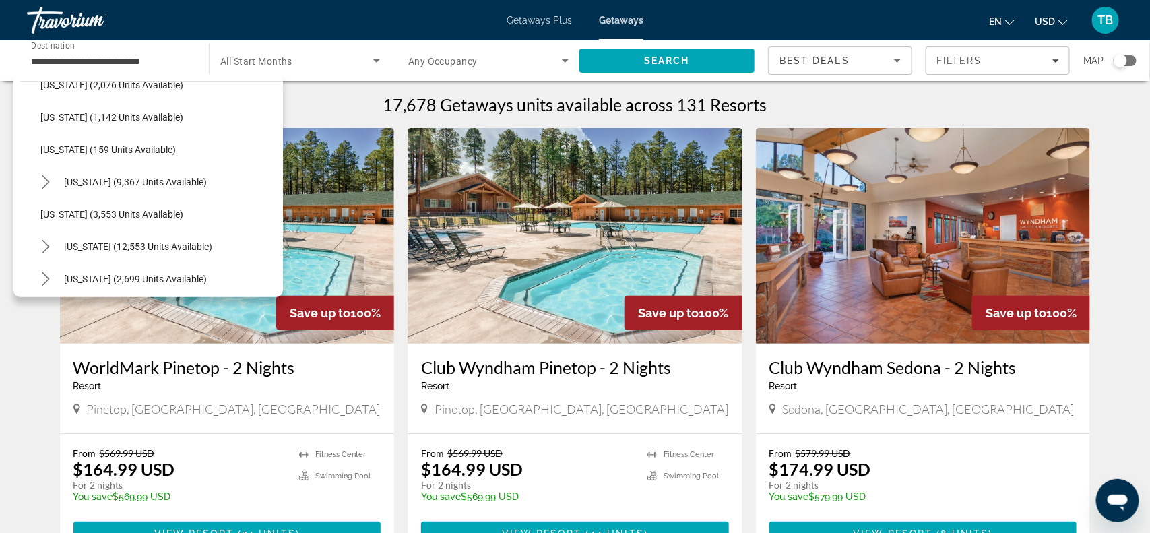
scroll to position [920, 0]
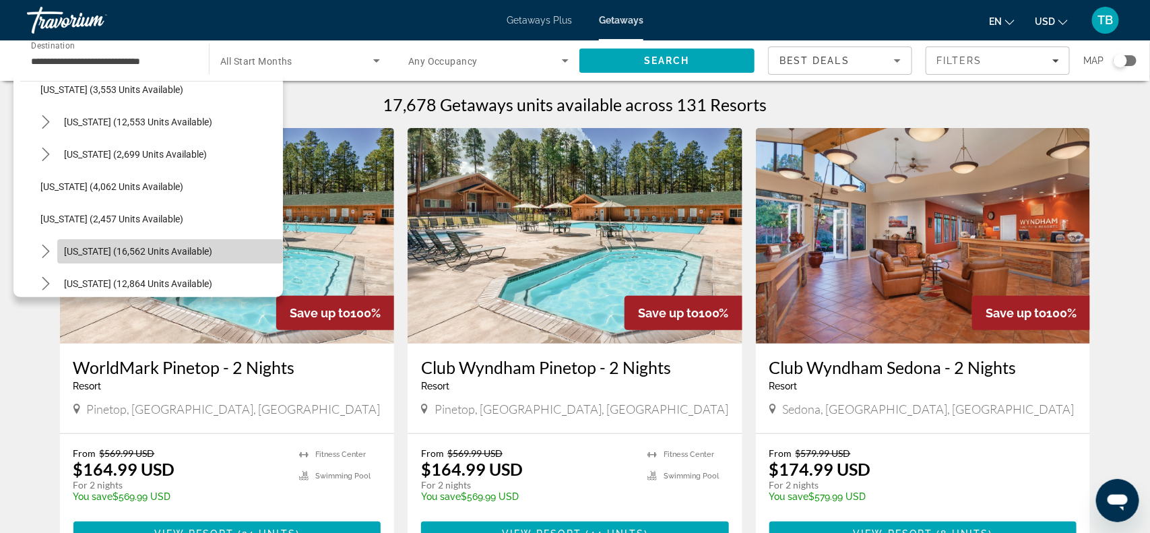
click at [150, 250] on span "[US_STATE] (16,562 units available)" at bounding box center [138, 251] width 148 height 11
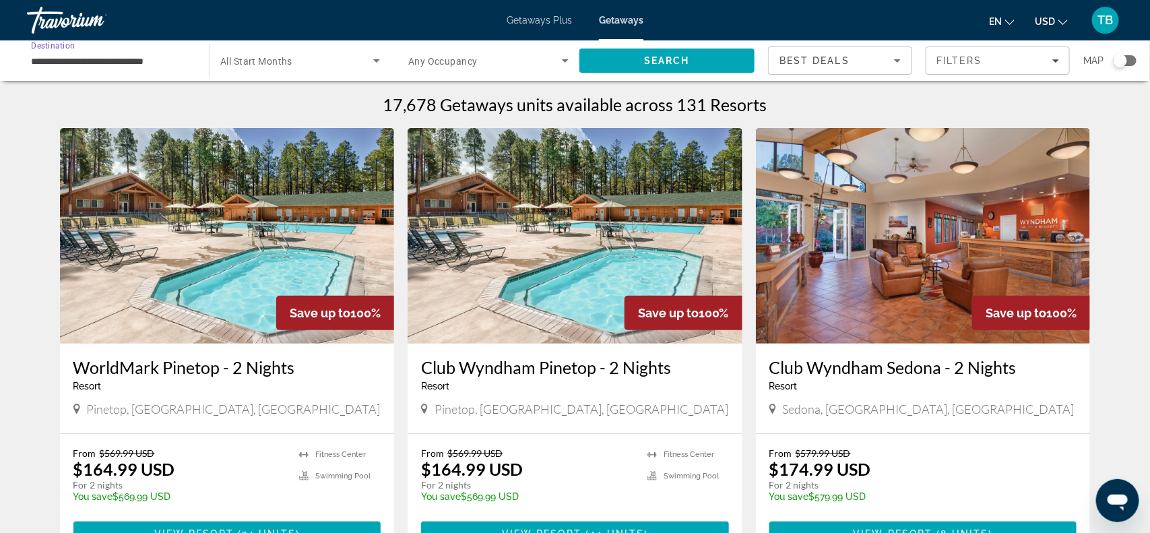
click at [150, 250] on img "Main content" at bounding box center [227, 236] width 335 height 216
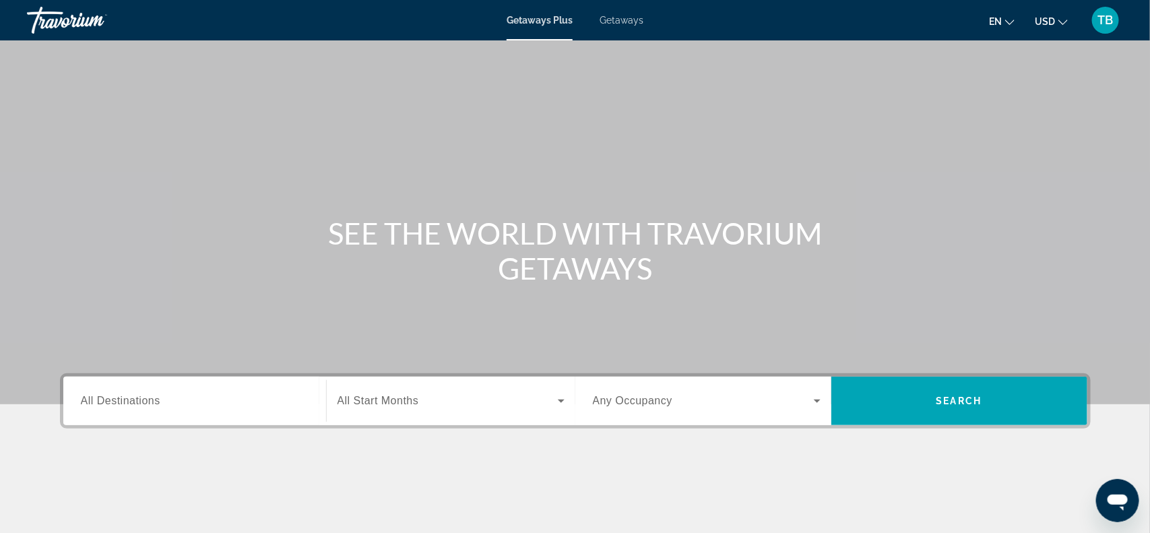
click at [127, 402] on span "All Destinations" at bounding box center [120, 400] width 79 height 11
click at [127, 402] on input "Destination All Destinations" at bounding box center [195, 401] width 228 height 16
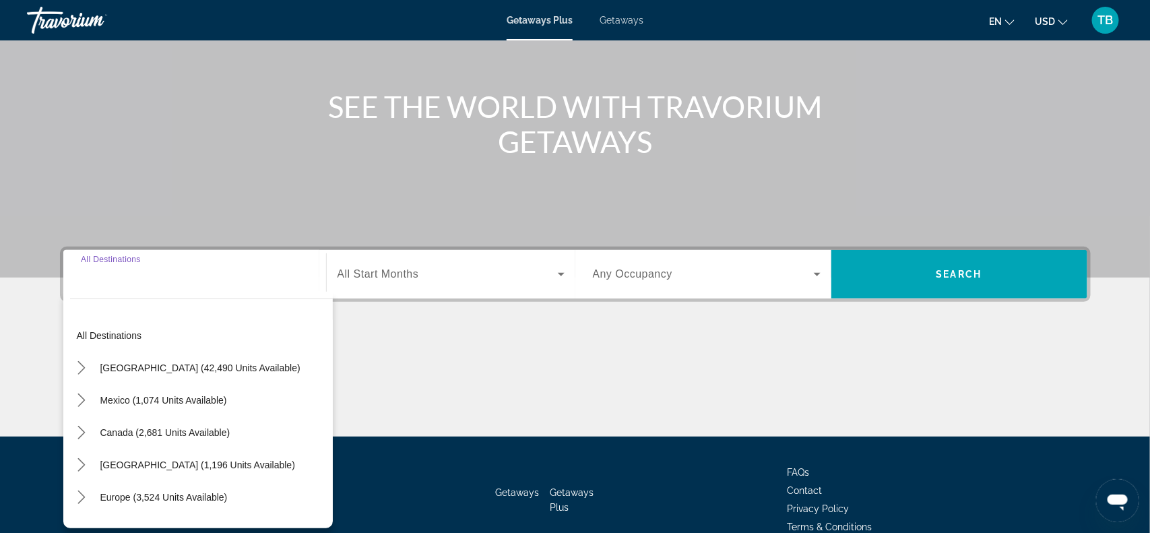
scroll to position [195, 0]
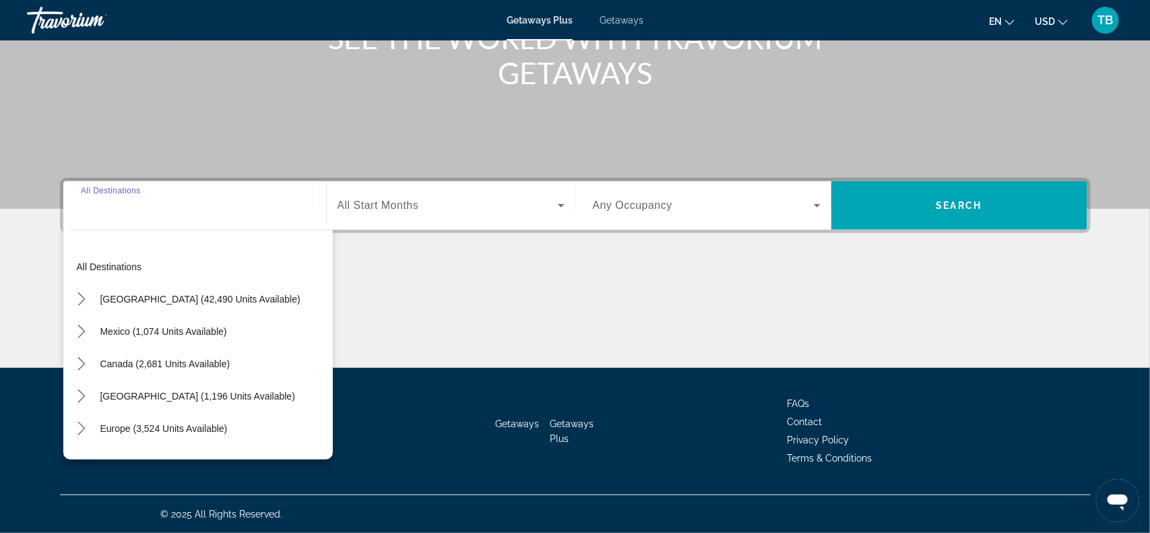
click at [632, 21] on span "Getaways" at bounding box center [622, 20] width 44 height 11
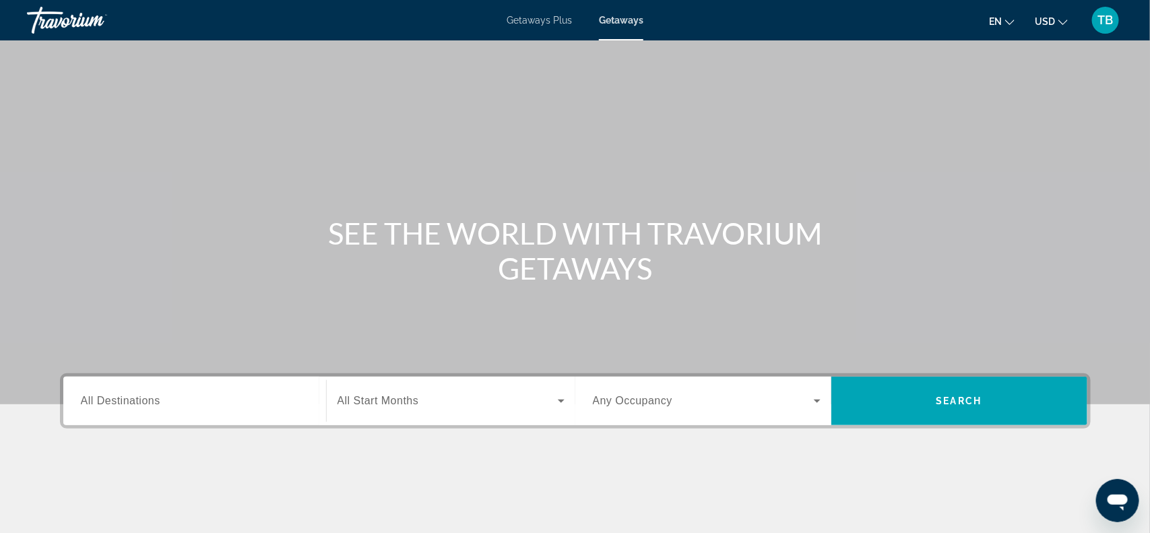
click at [137, 407] on div "Destination All Destinations" at bounding box center [195, 401] width 228 height 38
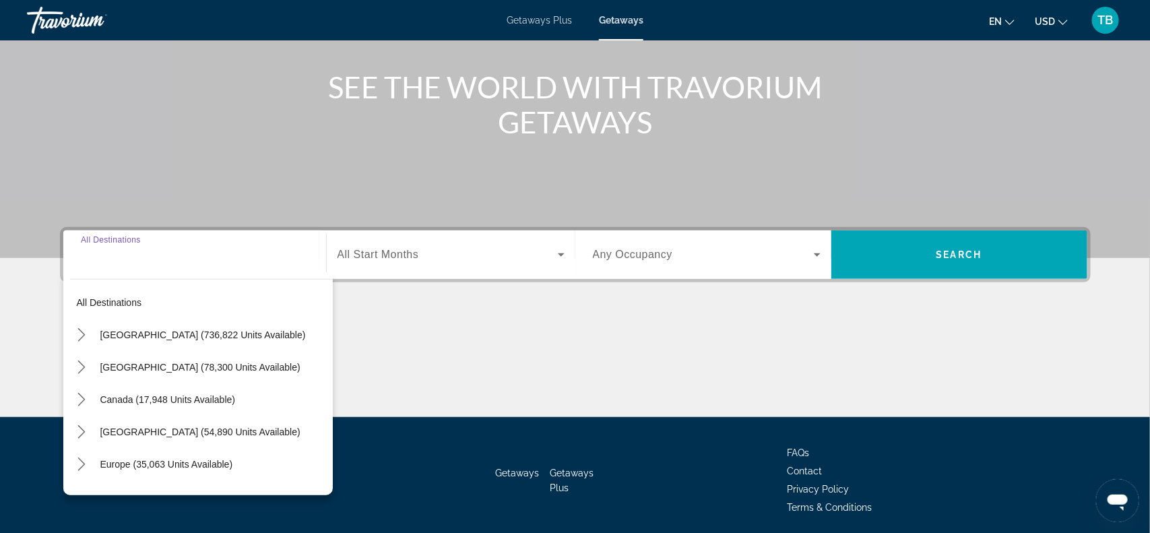
scroll to position [195, 0]
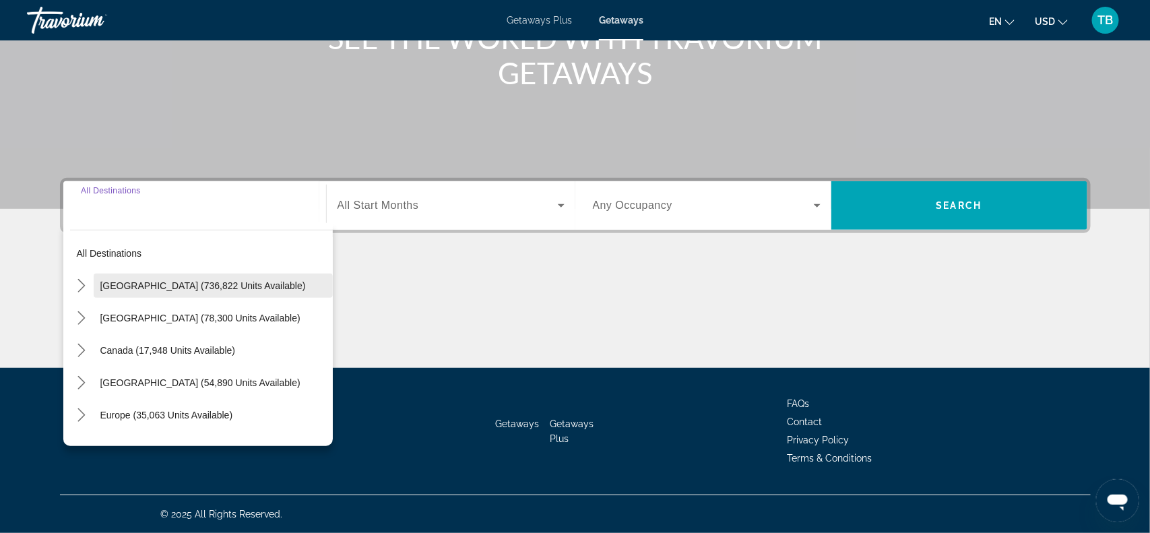
click at [98, 289] on span "Select destination: United States (736,822 units available)" at bounding box center [213, 285] width 239 height 32
type input "**********"
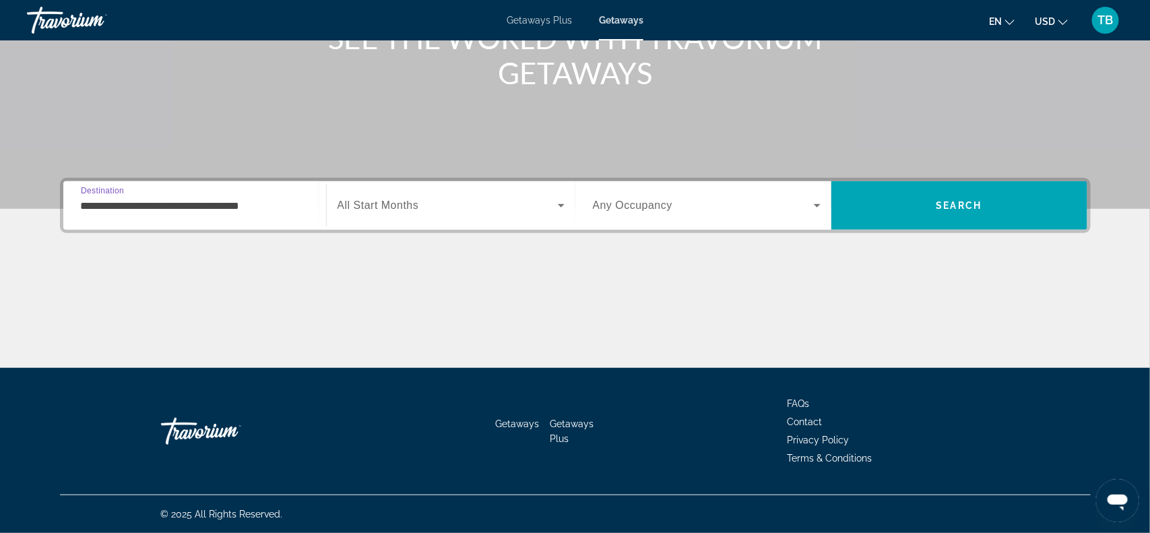
click at [207, 204] on input "**********" at bounding box center [195, 206] width 228 height 16
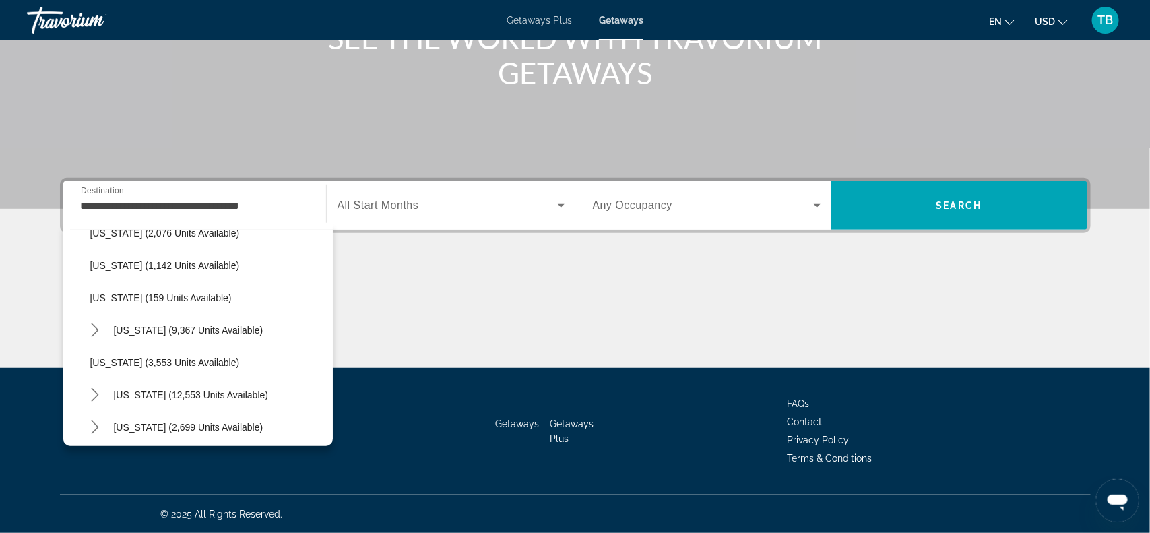
scroll to position [792, 0]
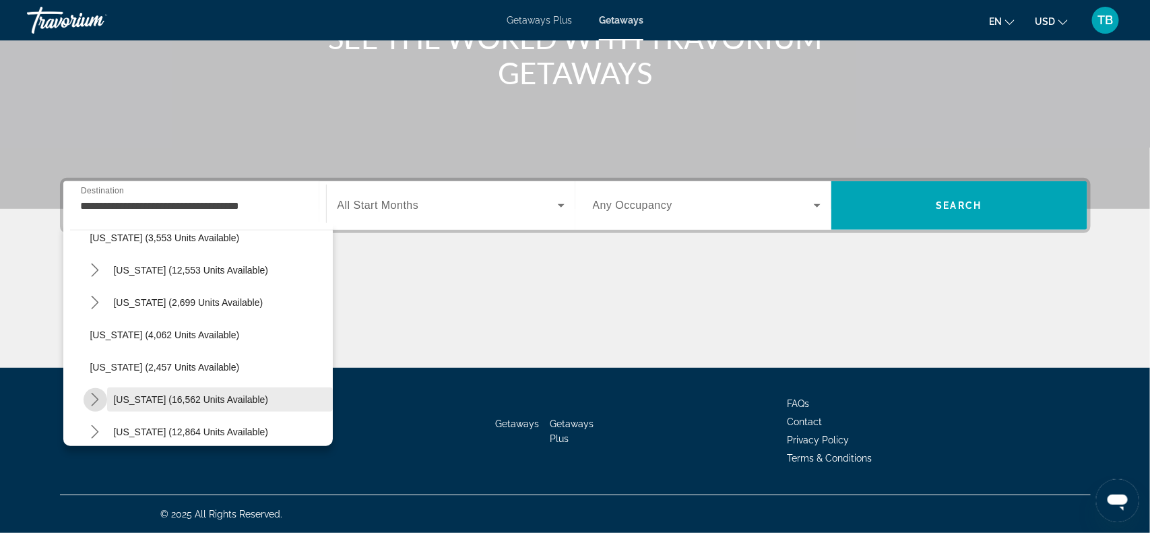
click at [129, 396] on span "[US_STATE] (16,562 units available)" at bounding box center [191, 399] width 155 height 11
type input "**********"
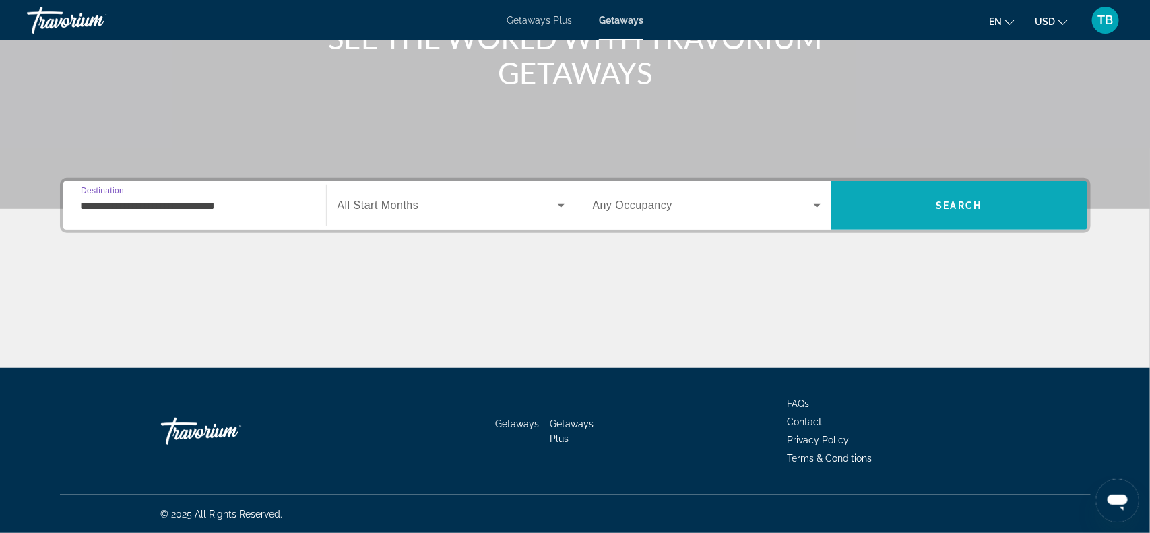
click at [956, 211] on span "Search" at bounding box center [959, 205] width 256 height 32
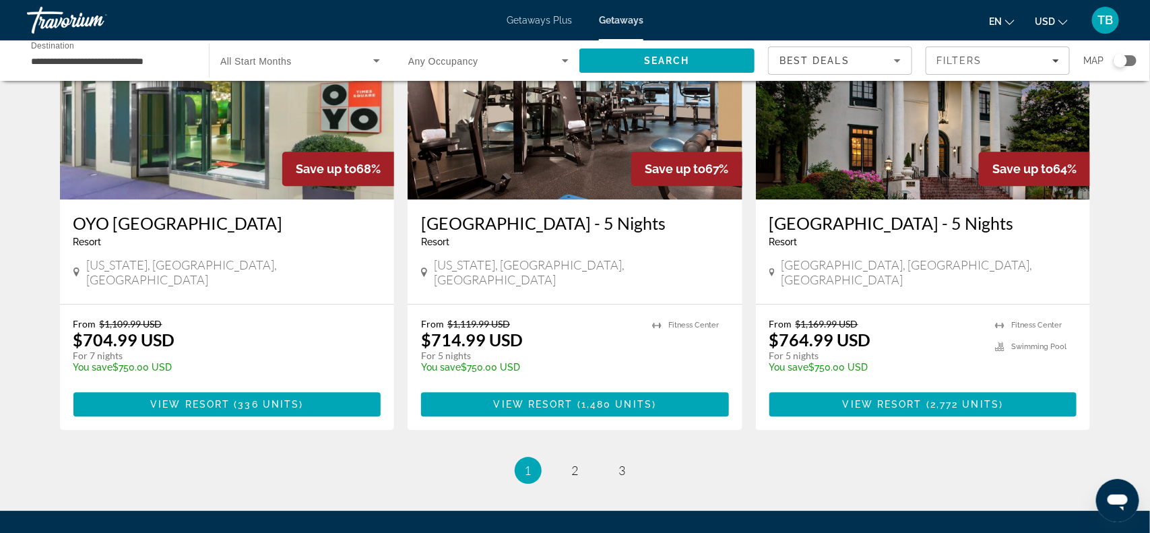
scroll to position [1617, 0]
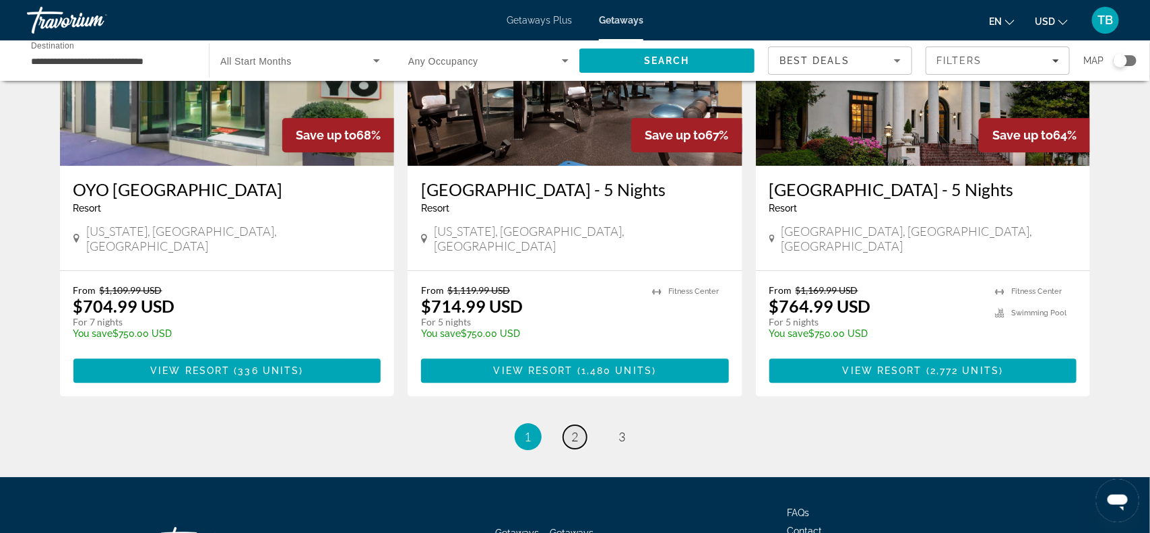
click at [578, 429] on span "2" at bounding box center [575, 436] width 7 height 15
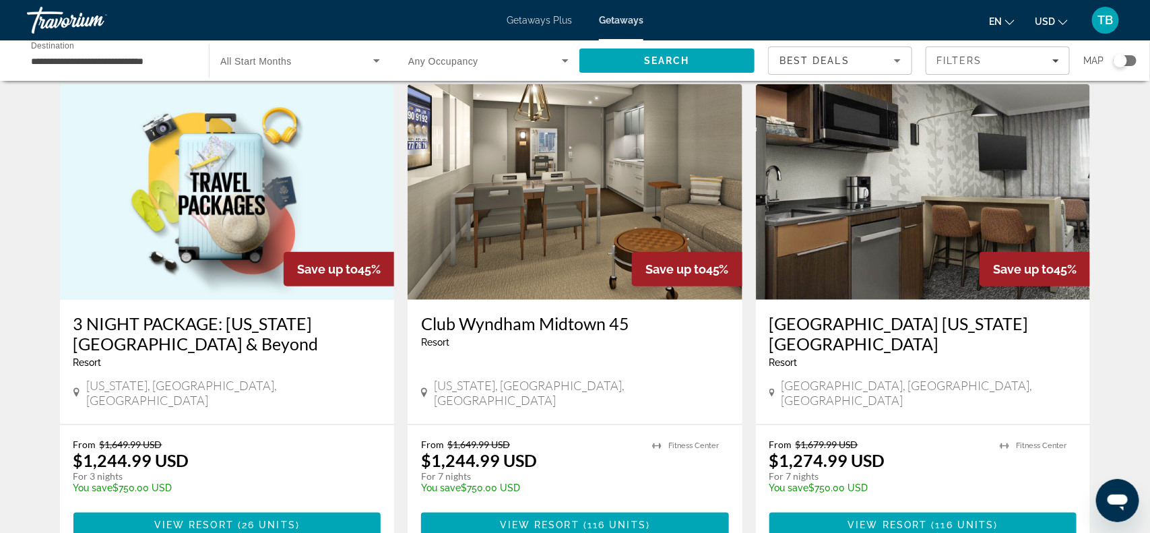
scroll to position [539, 0]
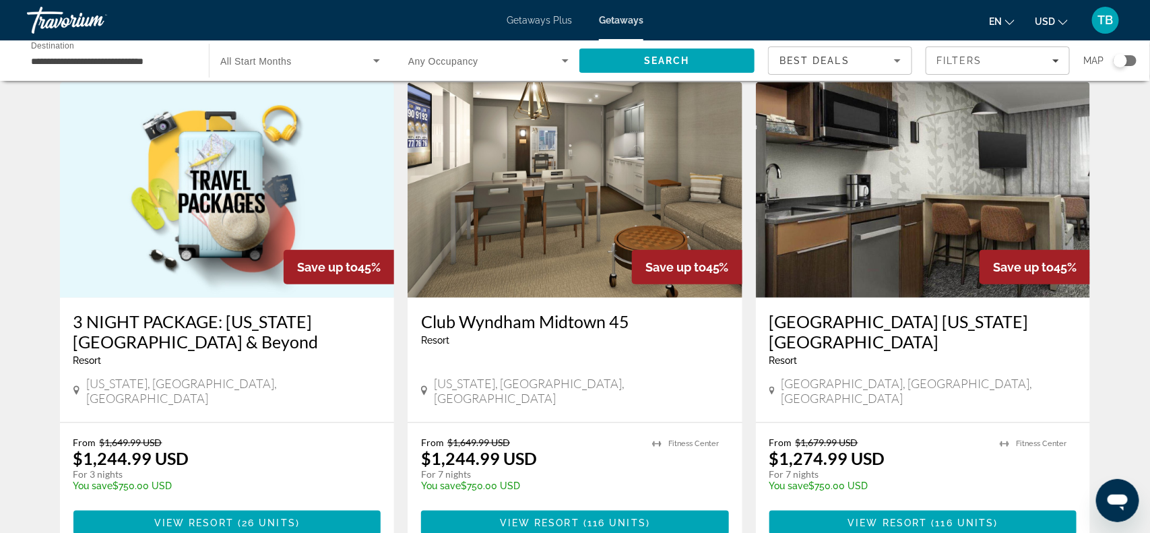
click at [488, 311] on h3 "Club Wyndham Midtown 45" at bounding box center [575, 321] width 308 height 20
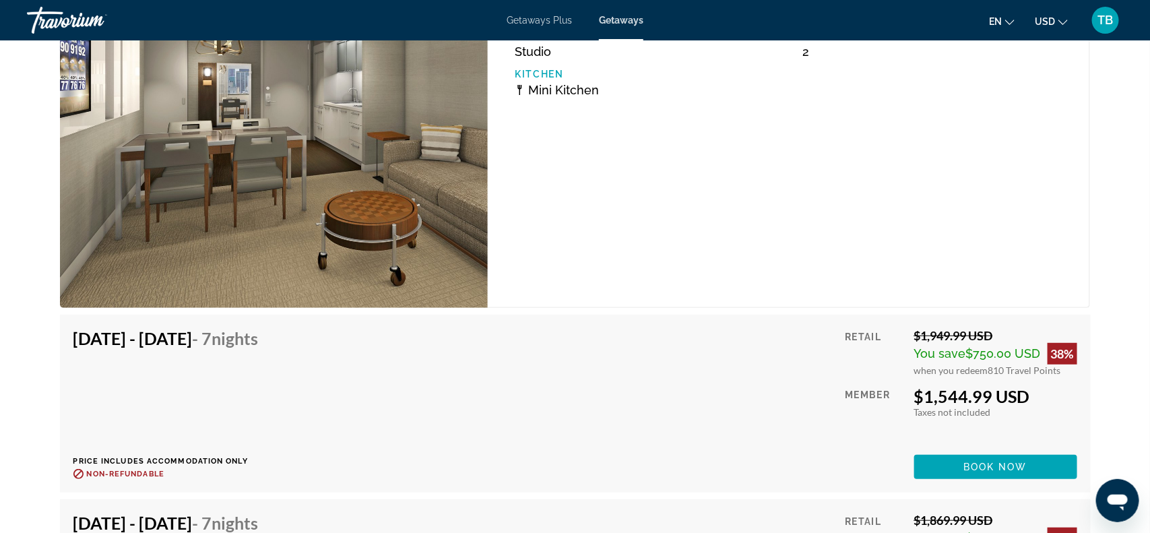
scroll to position [2493, 0]
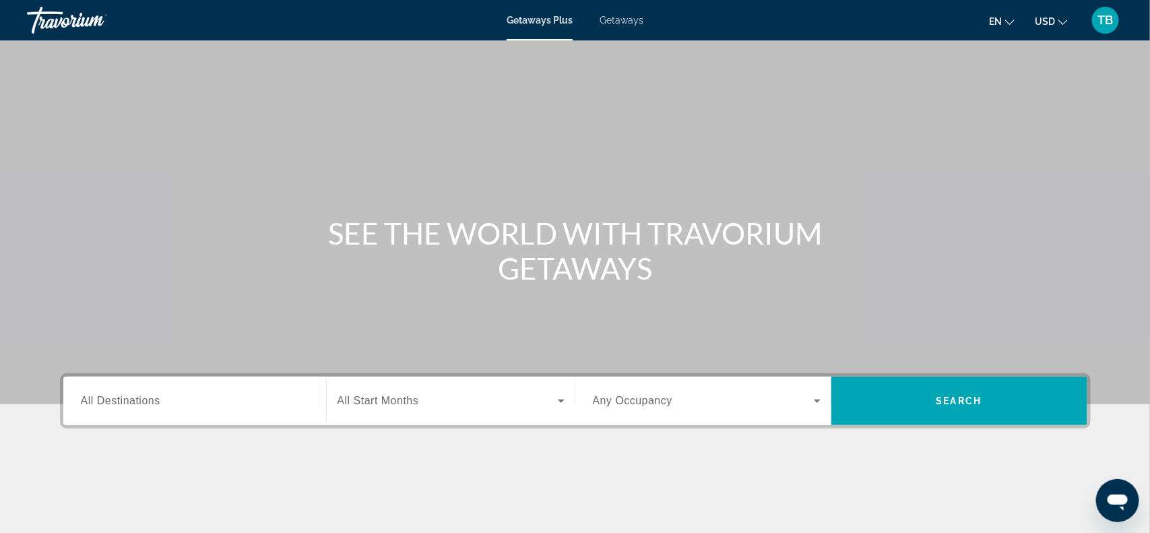
click at [626, 20] on span "Getaways" at bounding box center [622, 20] width 44 height 11
click at [110, 401] on span "All Destinations" at bounding box center [120, 400] width 79 height 11
click at [110, 401] on input "Destination All Destinations" at bounding box center [195, 401] width 228 height 16
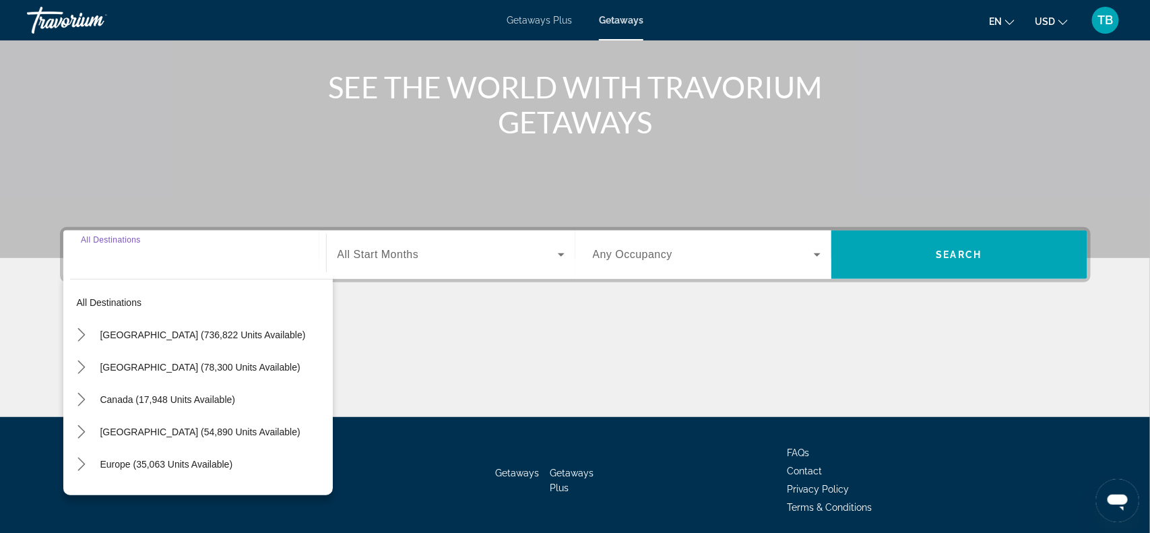
scroll to position [195, 0]
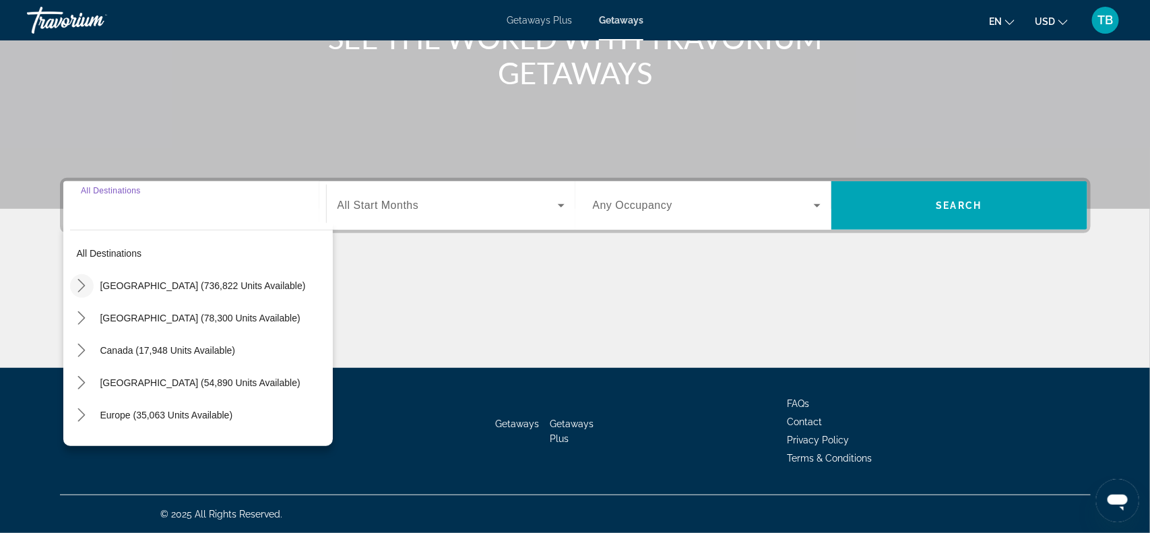
click at [83, 281] on icon "Toggle United States (736,822 units available) submenu" at bounding box center [81, 285] width 13 height 13
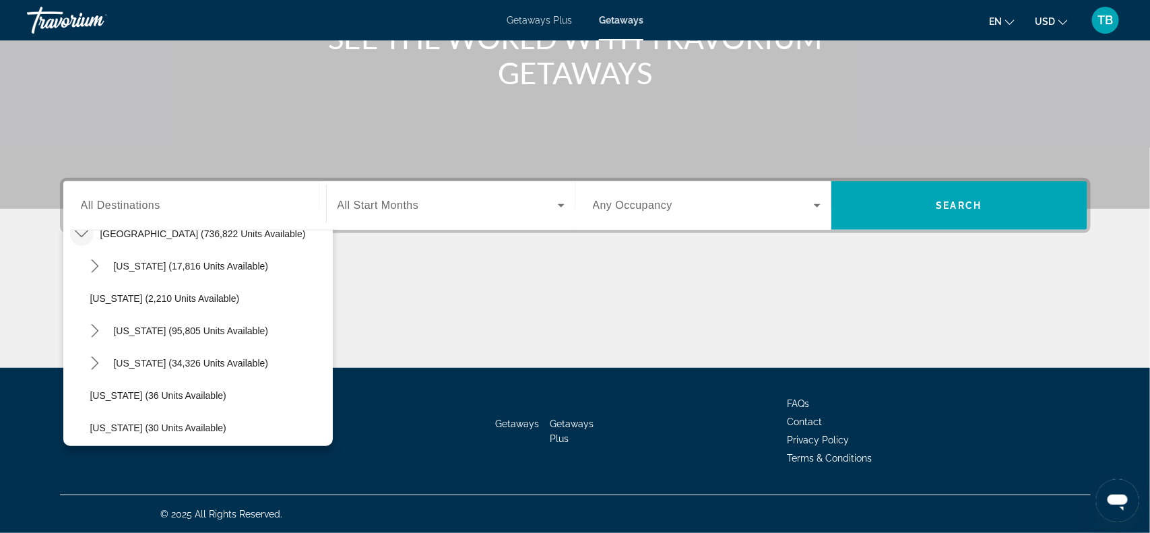
scroll to position [177, 0]
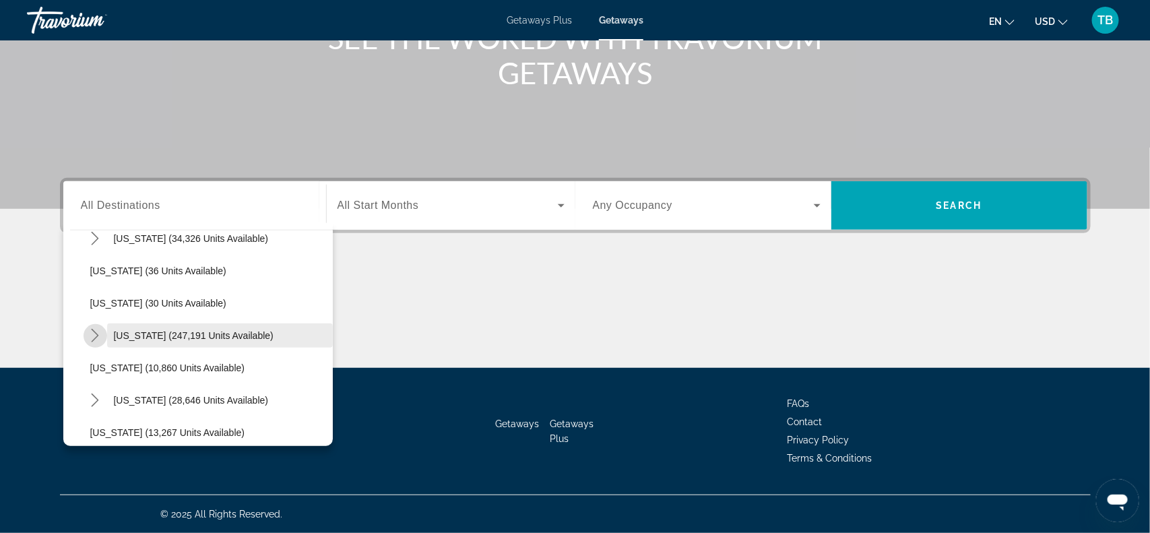
click at [141, 335] on span "[US_STATE] (247,191 units available)" at bounding box center [194, 335] width 160 height 11
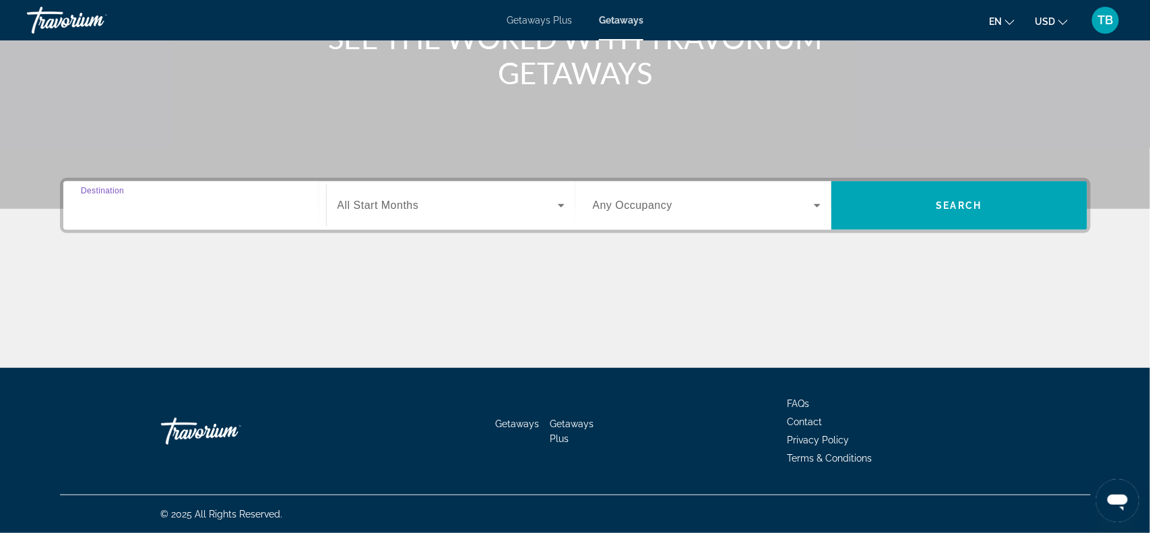
type input "**********"
click at [141, 335] on div "Main content" at bounding box center [575, 317] width 1031 height 101
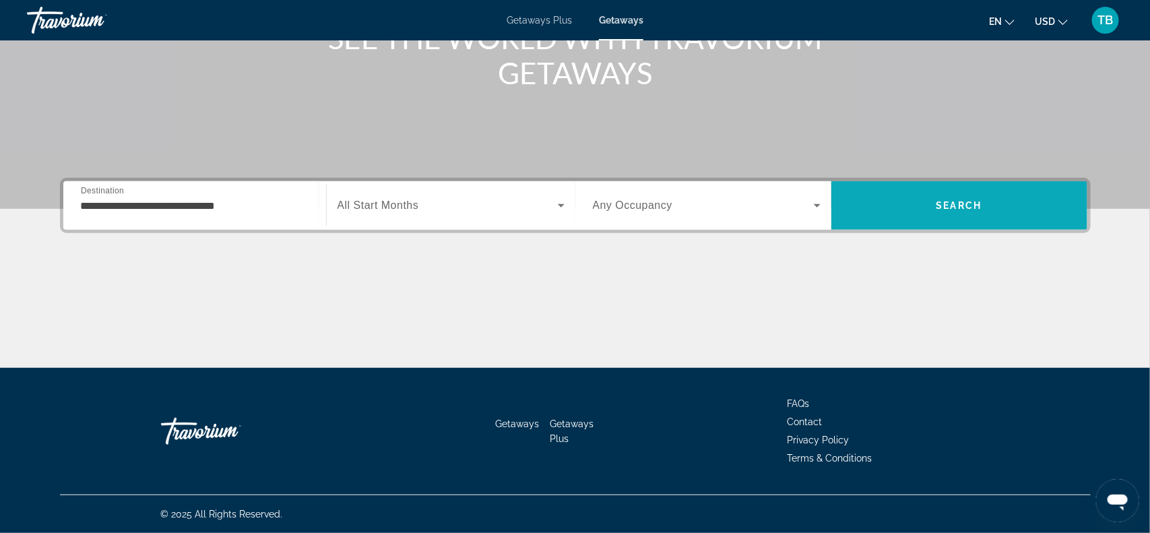
click at [955, 209] on span "Search" at bounding box center [959, 205] width 46 height 11
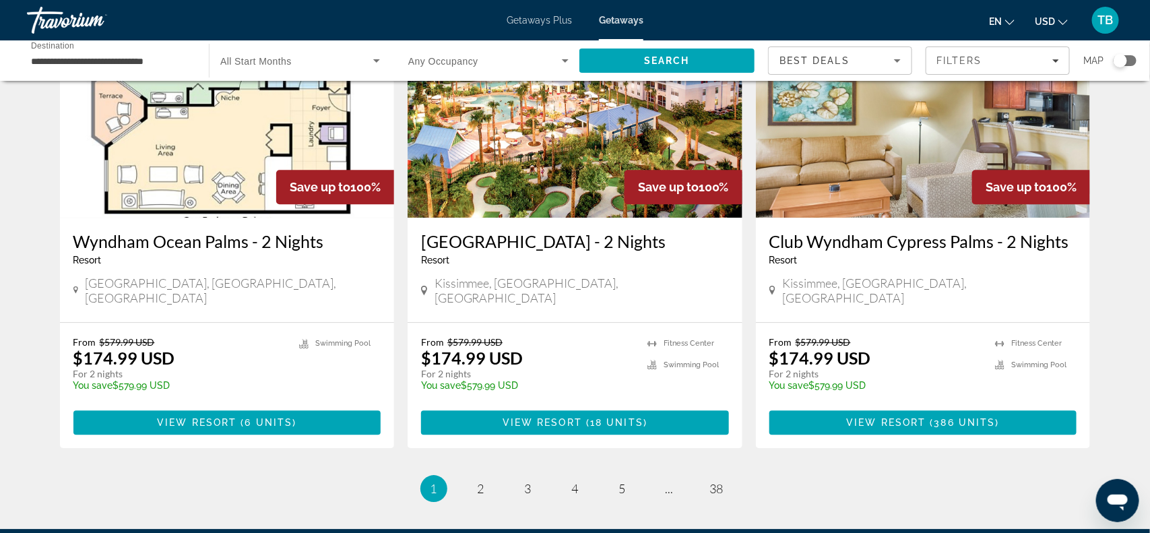
scroll to position [1688, 0]
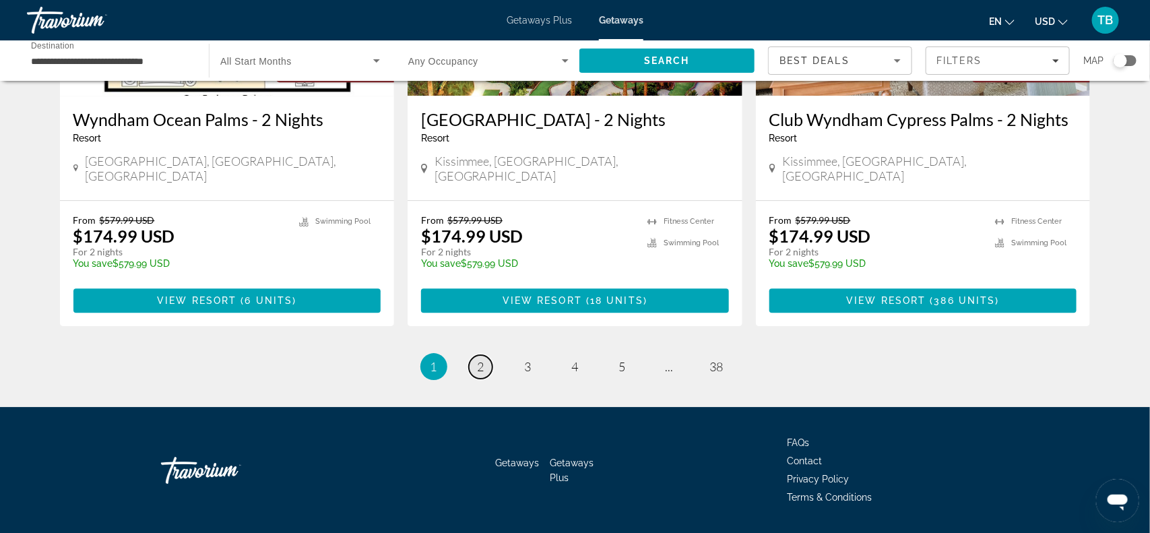
click at [482, 359] on span "2" at bounding box center [481, 366] width 7 height 15
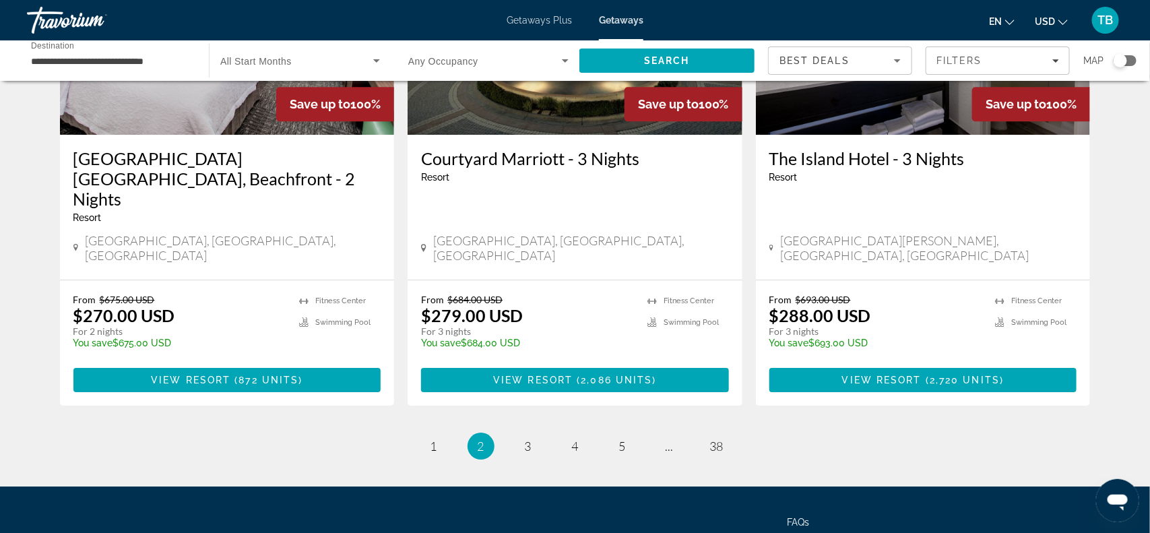
scroll to position [1728, 0]
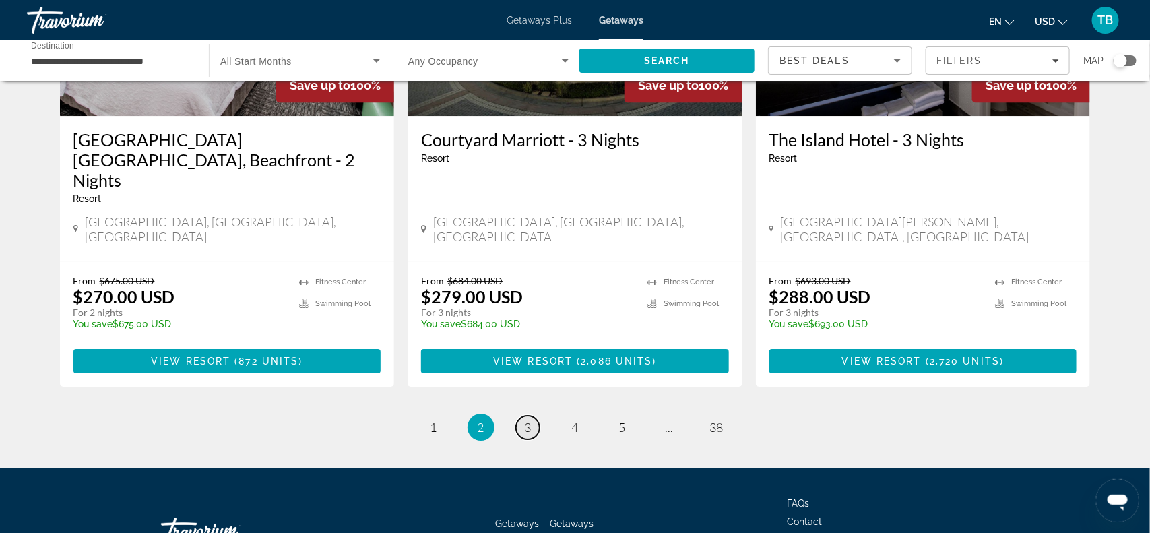
click at [530, 420] on span "3" at bounding box center [528, 427] width 7 height 15
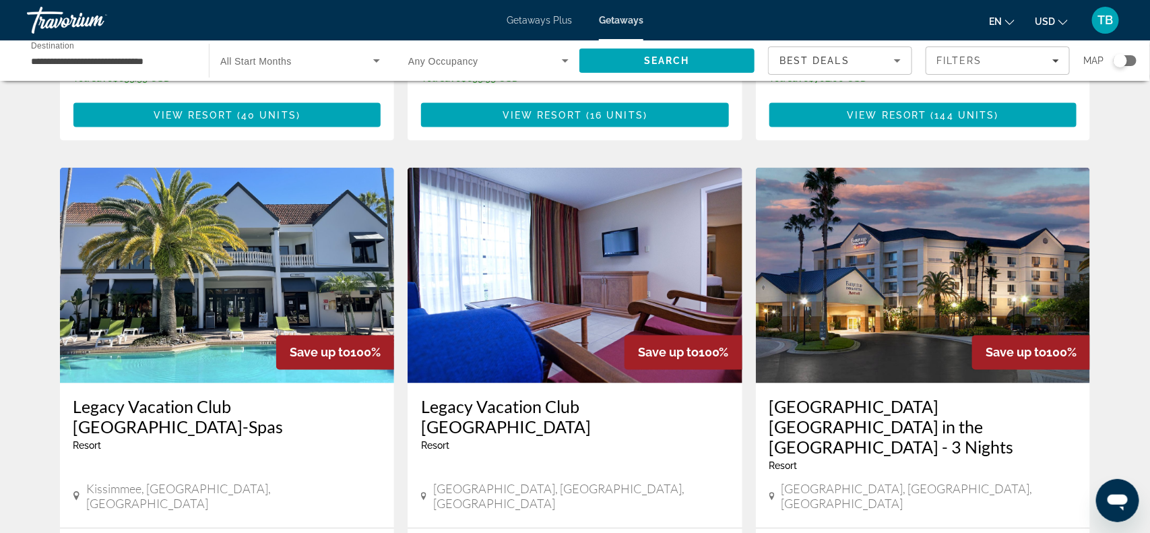
scroll to position [977, 0]
